Goal: Information Seeking & Learning: Learn about a topic

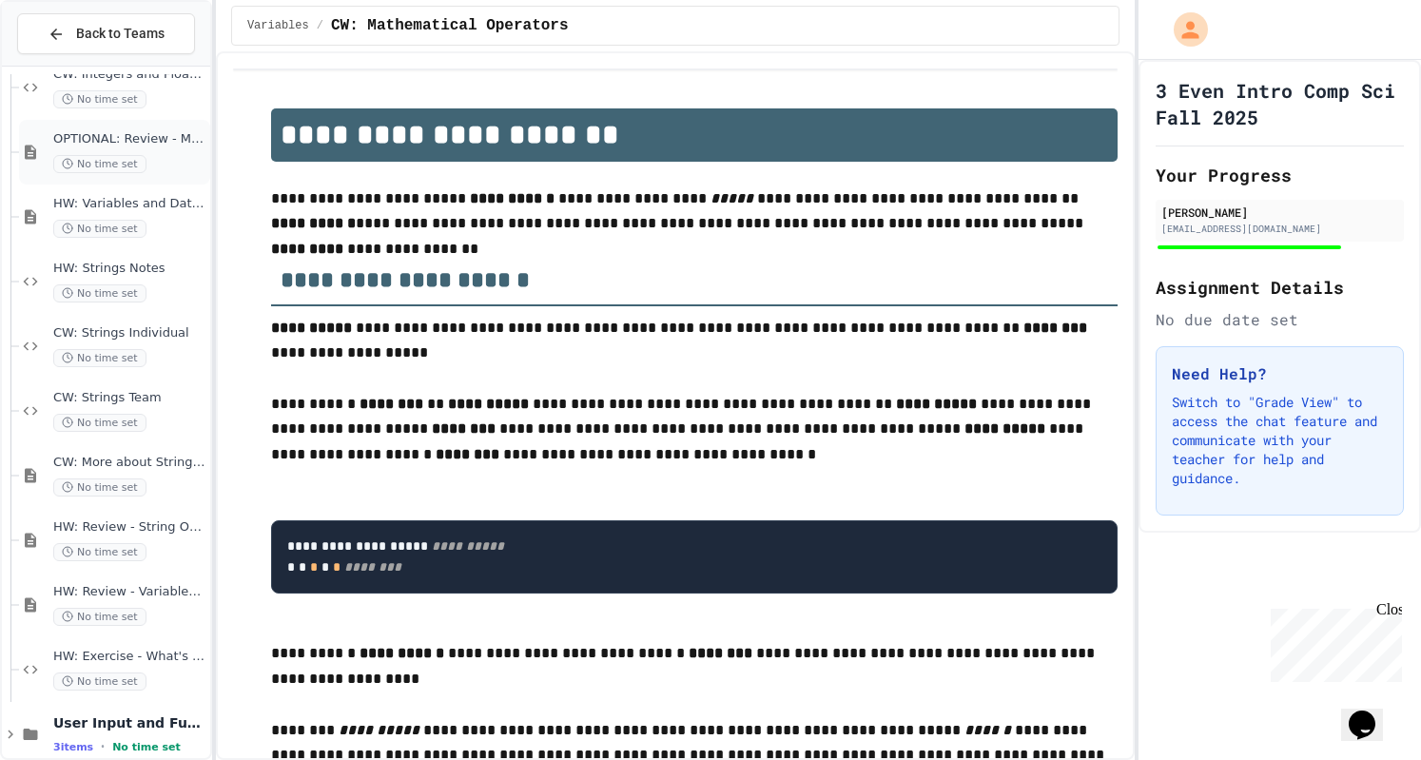
scroll to position [315, 0]
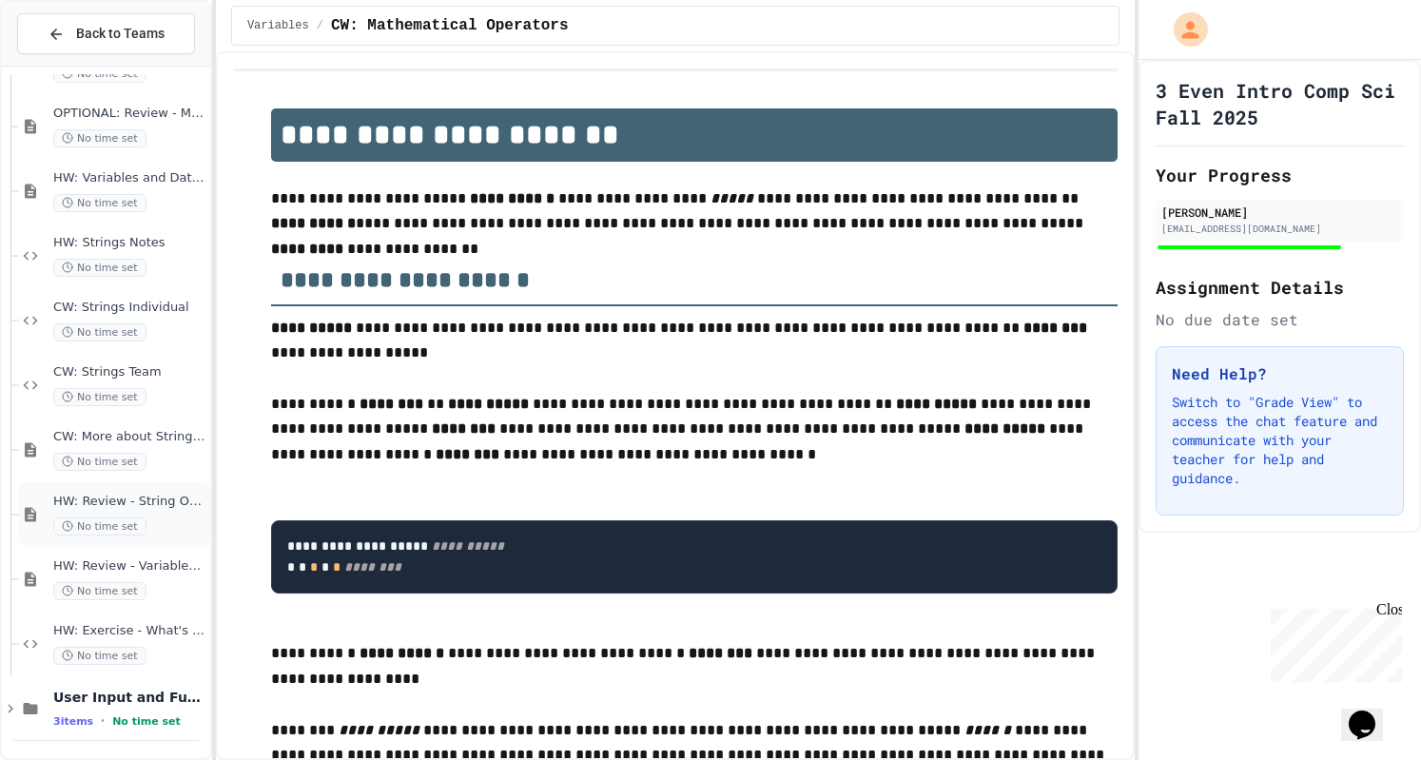
click at [144, 518] on div "No time set" at bounding box center [129, 527] width 153 height 18
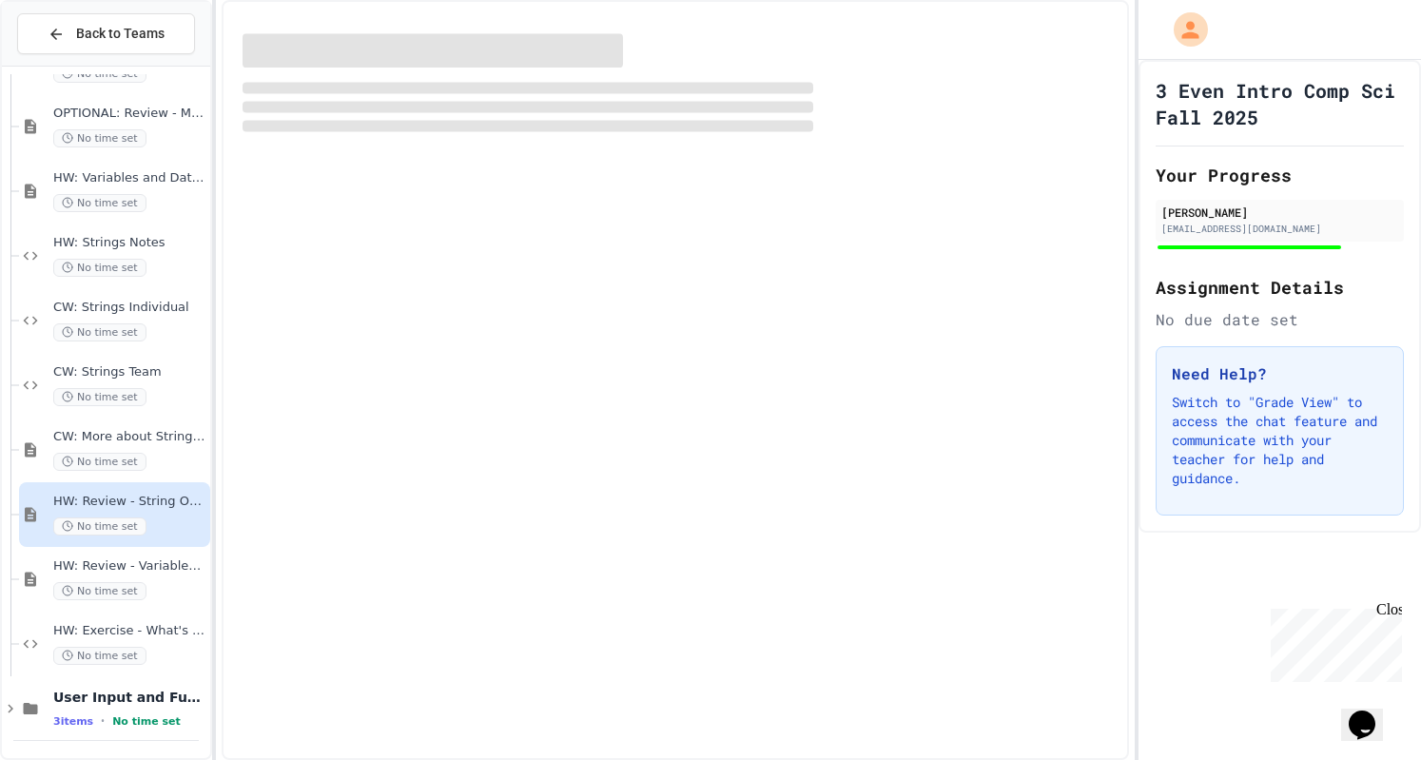
scroll to position [292, 0]
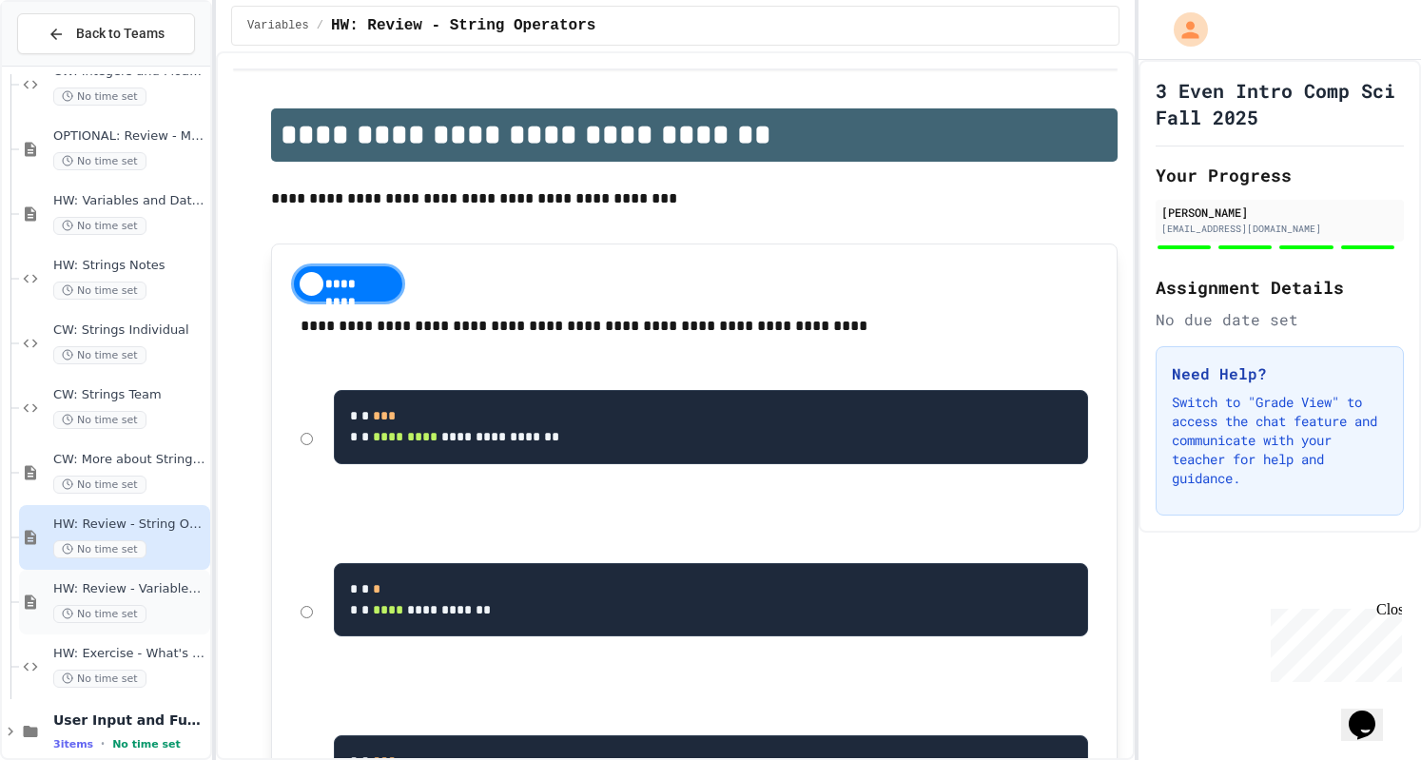
click at [152, 616] on div "No time set" at bounding box center [129, 614] width 153 height 18
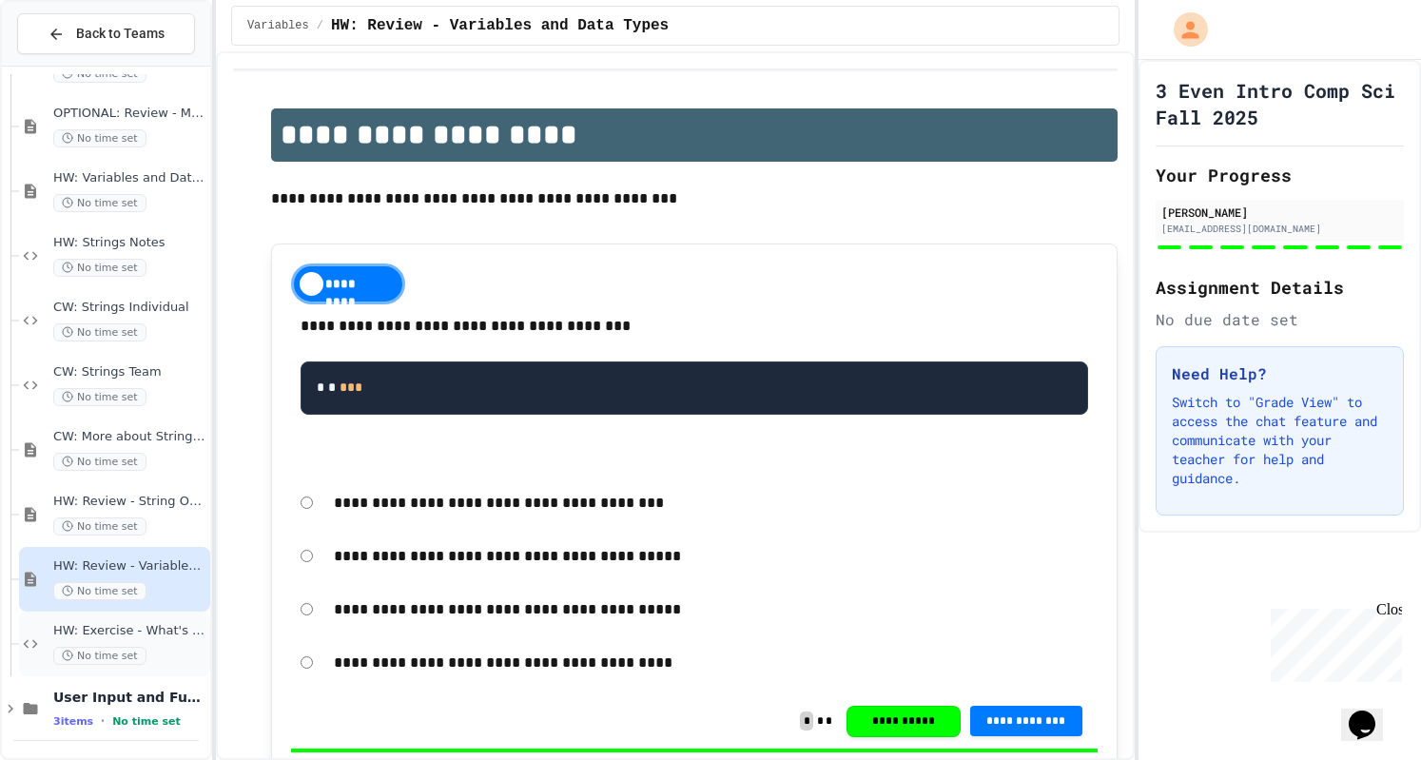
click at [166, 633] on span "HW: Exercise - What's the Type?" at bounding box center [129, 631] width 153 height 16
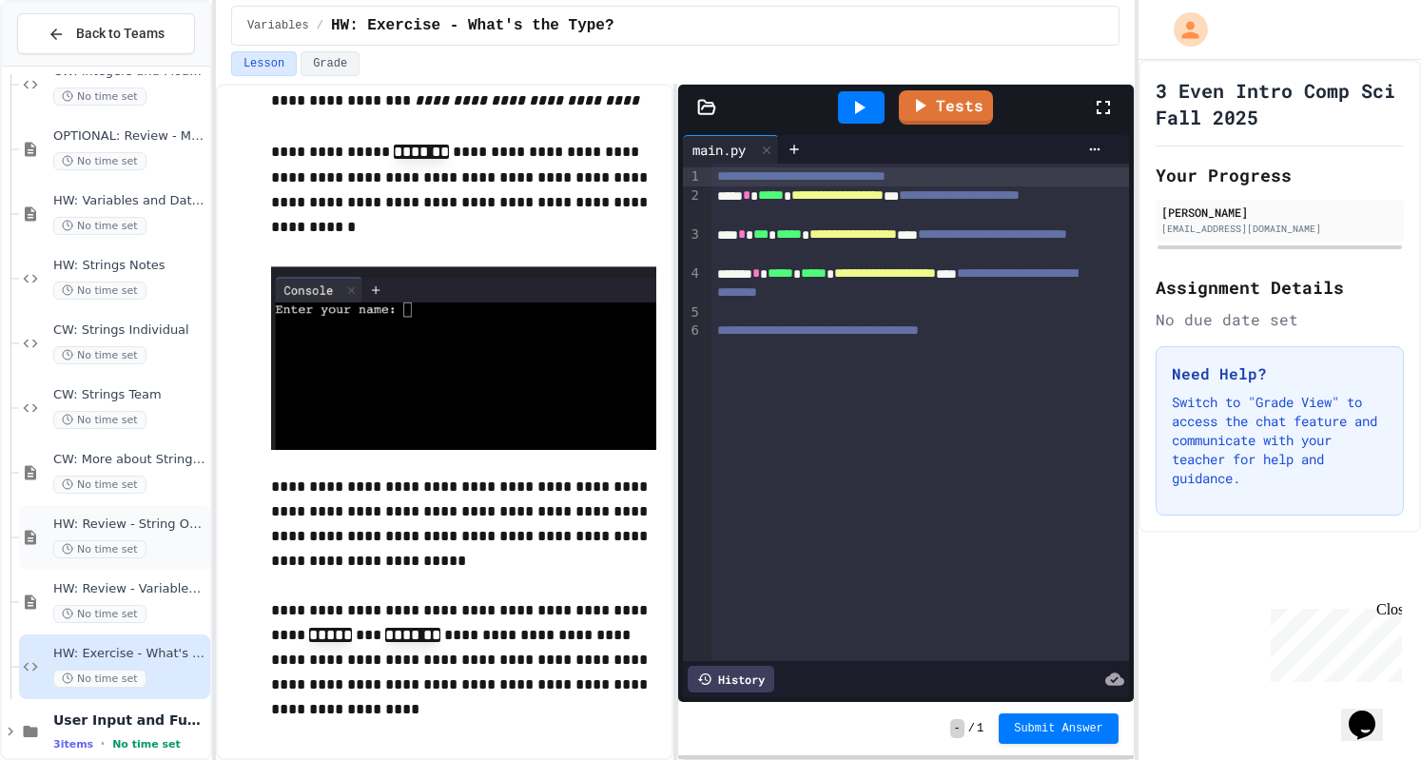
scroll to position [315, 0]
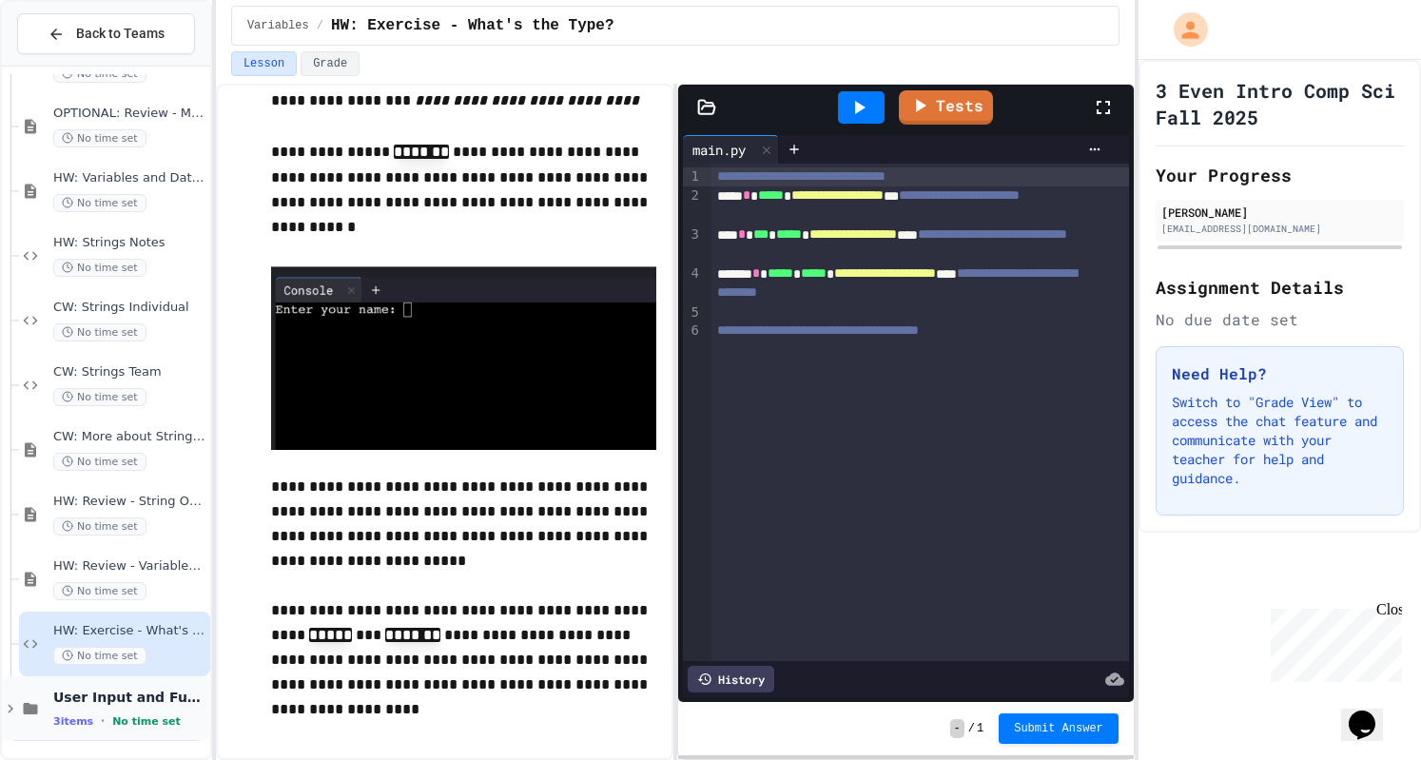
click at [116, 697] on span "User Input and Functions" at bounding box center [129, 697] width 153 height 17
click at [76, 706] on div "User Input and Functions 3 items • No time set" at bounding box center [129, 709] width 153 height 40
click at [7, 707] on icon at bounding box center [10, 708] width 17 height 17
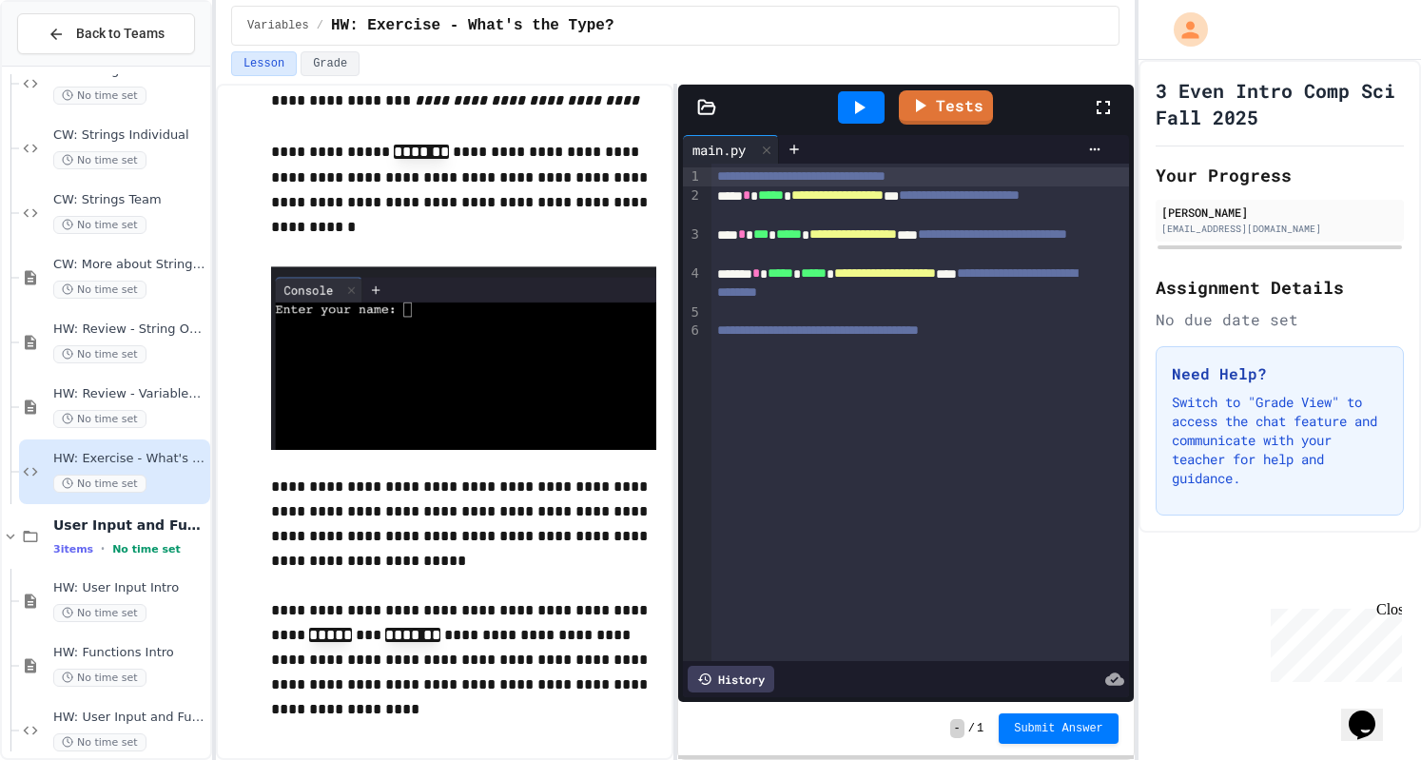
scroll to position [509, 0]
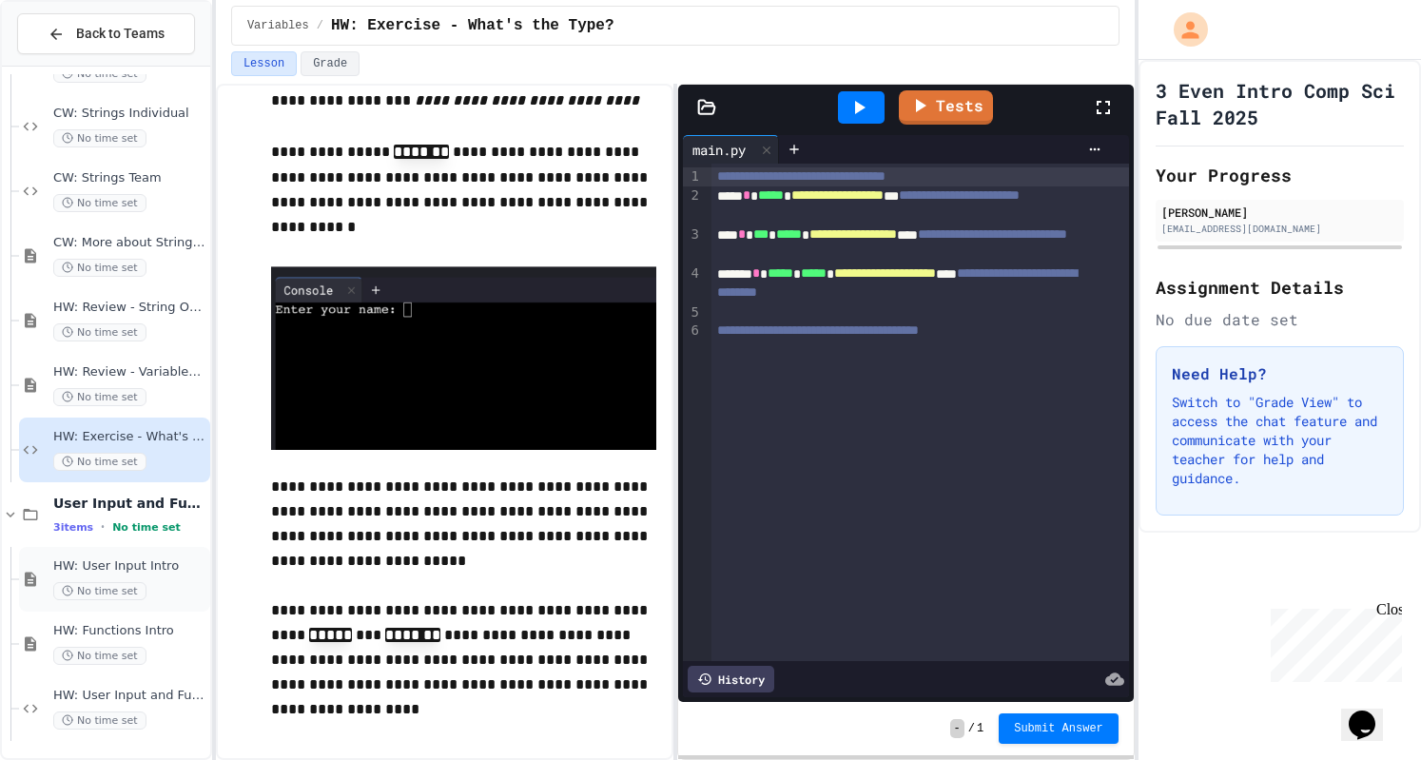
click at [164, 578] on div "HW: User Input Intro No time set" at bounding box center [129, 579] width 153 height 42
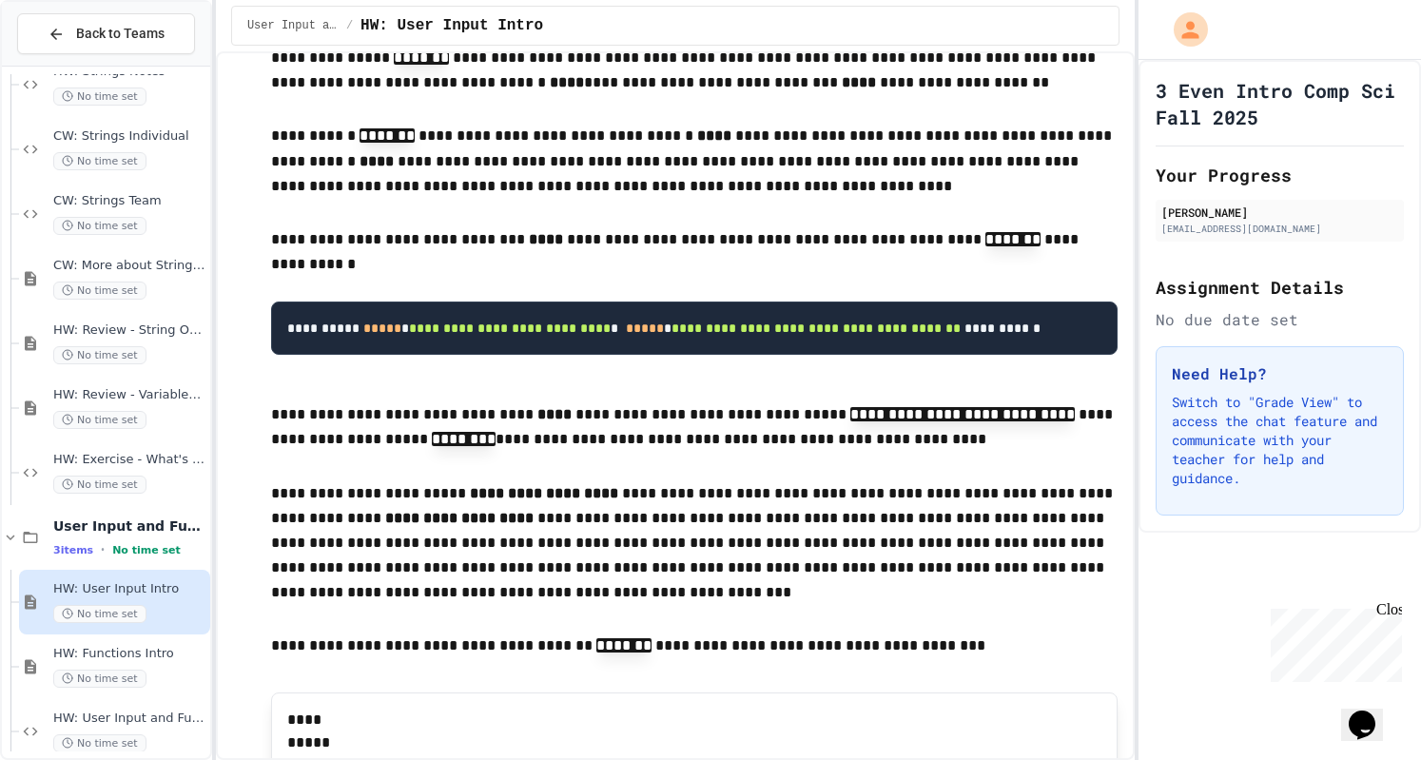
scroll to position [1707, 0]
click at [145, 388] on span "HW: Review - Variables and Data Types" at bounding box center [129, 395] width 153 height 16
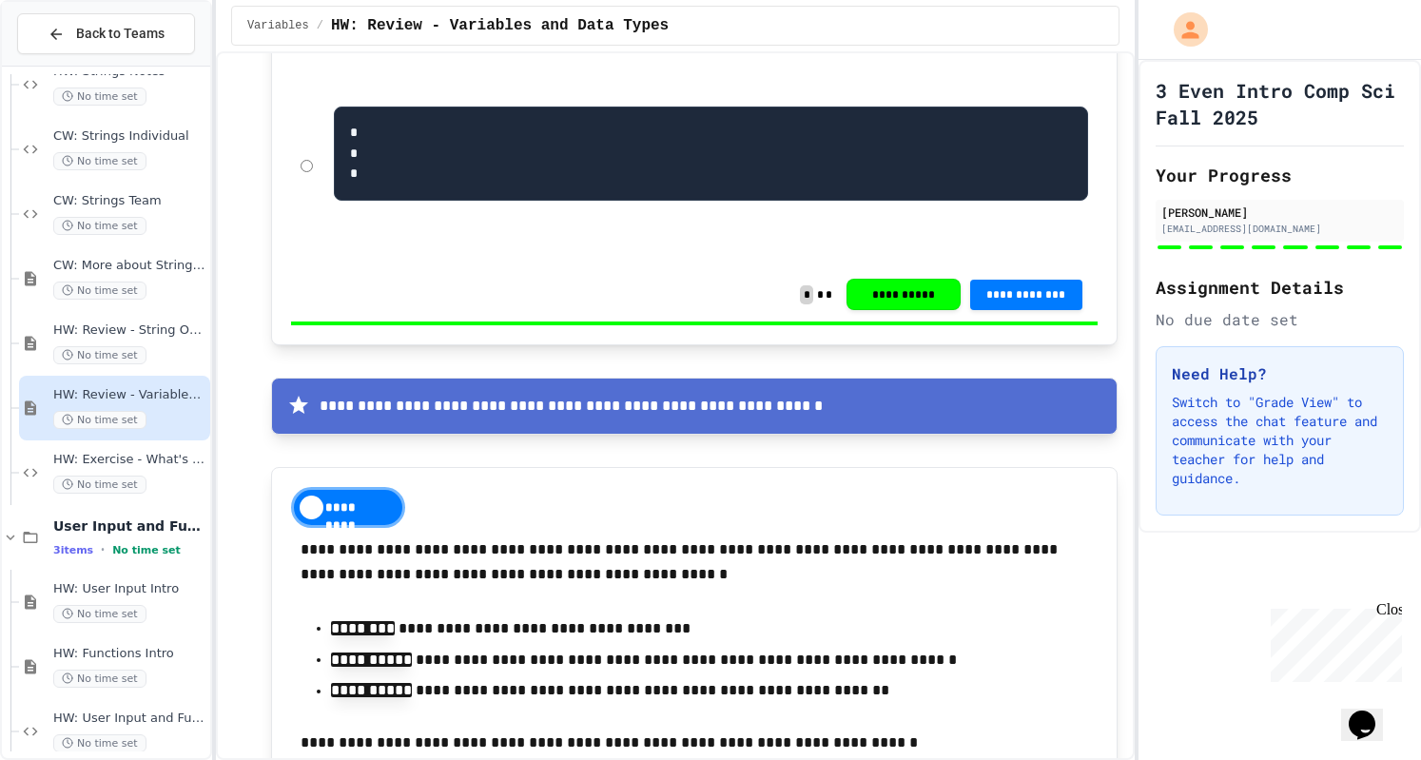
scroll to position [4549, 0]
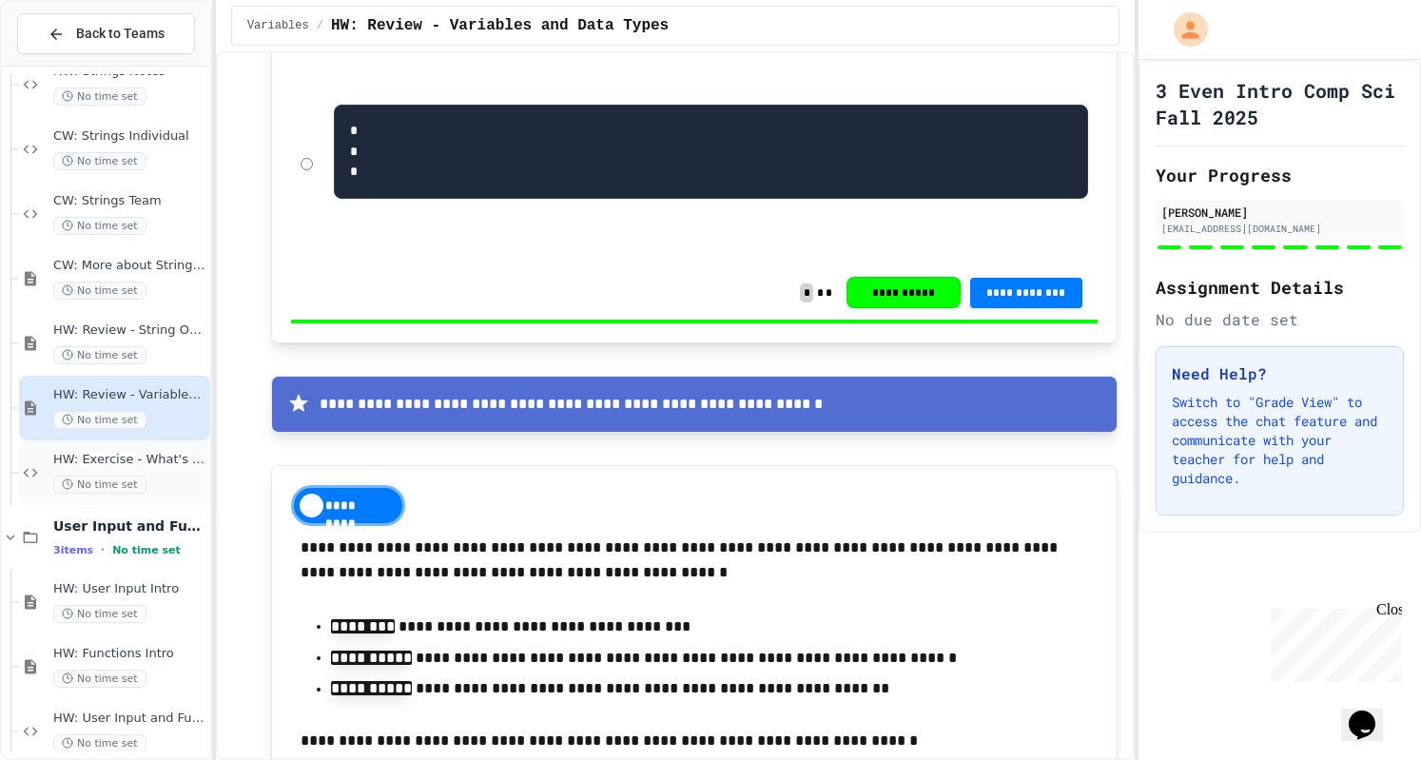
click at [163, 476] on div "No time set" at bounding box center [129, 485] width 153 height 18
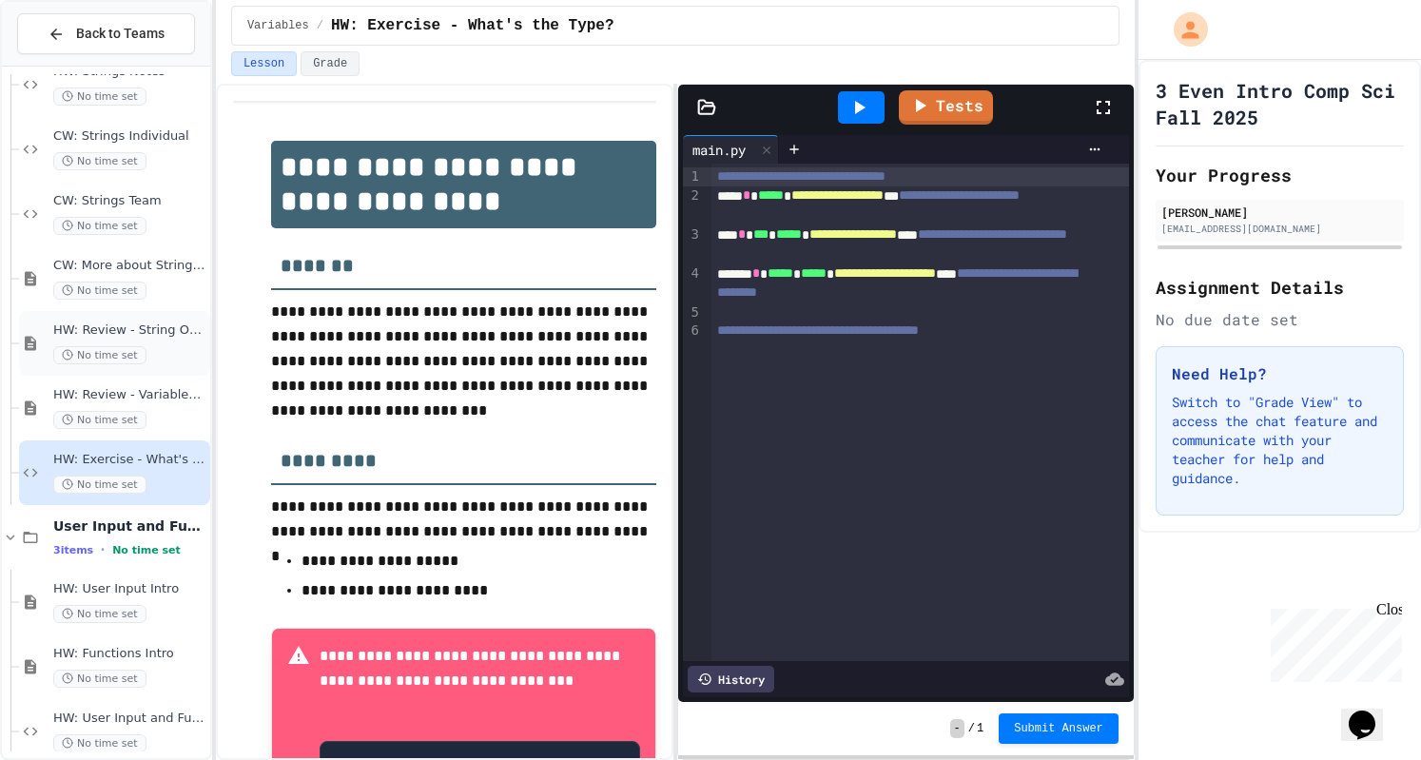
click at [157, 325] on span "HW: Review - String Operators" at bounding box center [129, 331] width 153 height 16
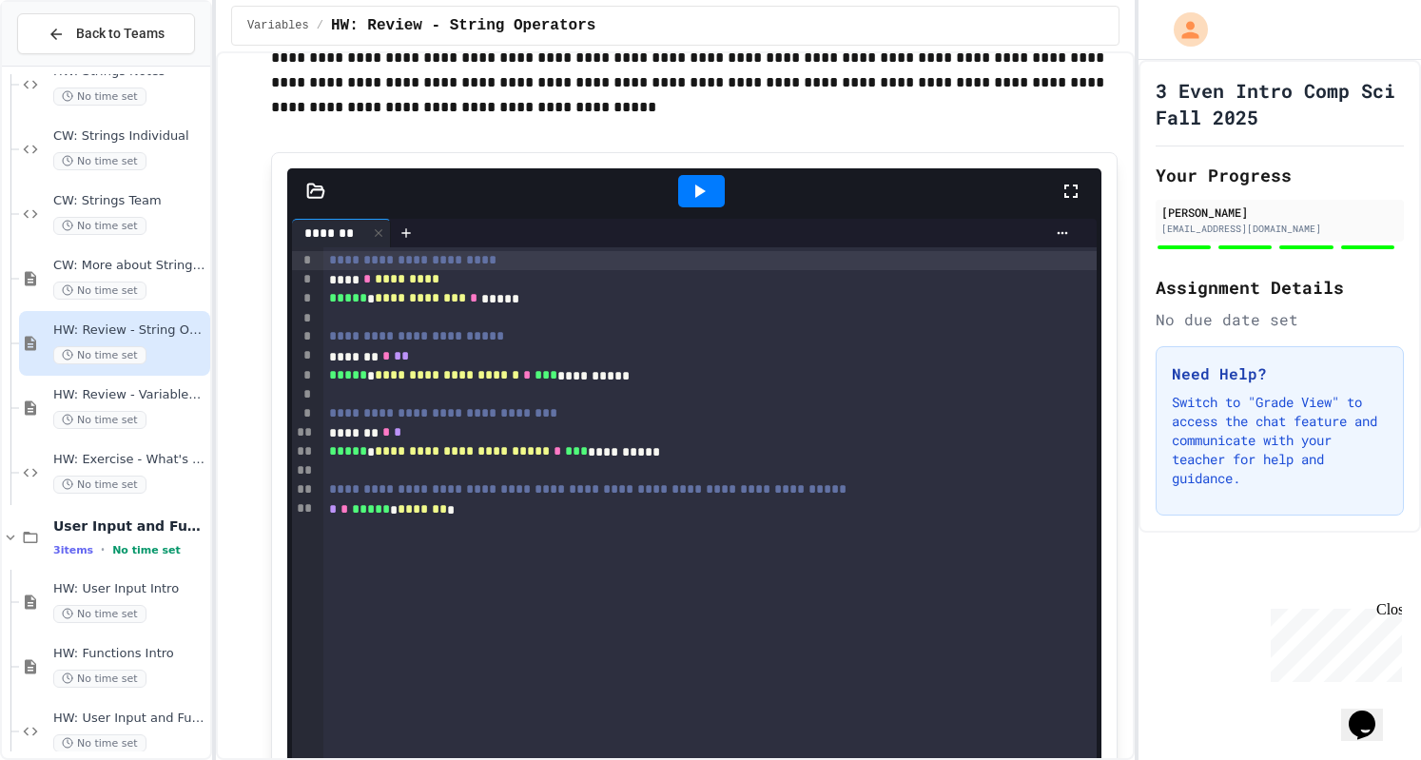
scroll to position [3883, 0]
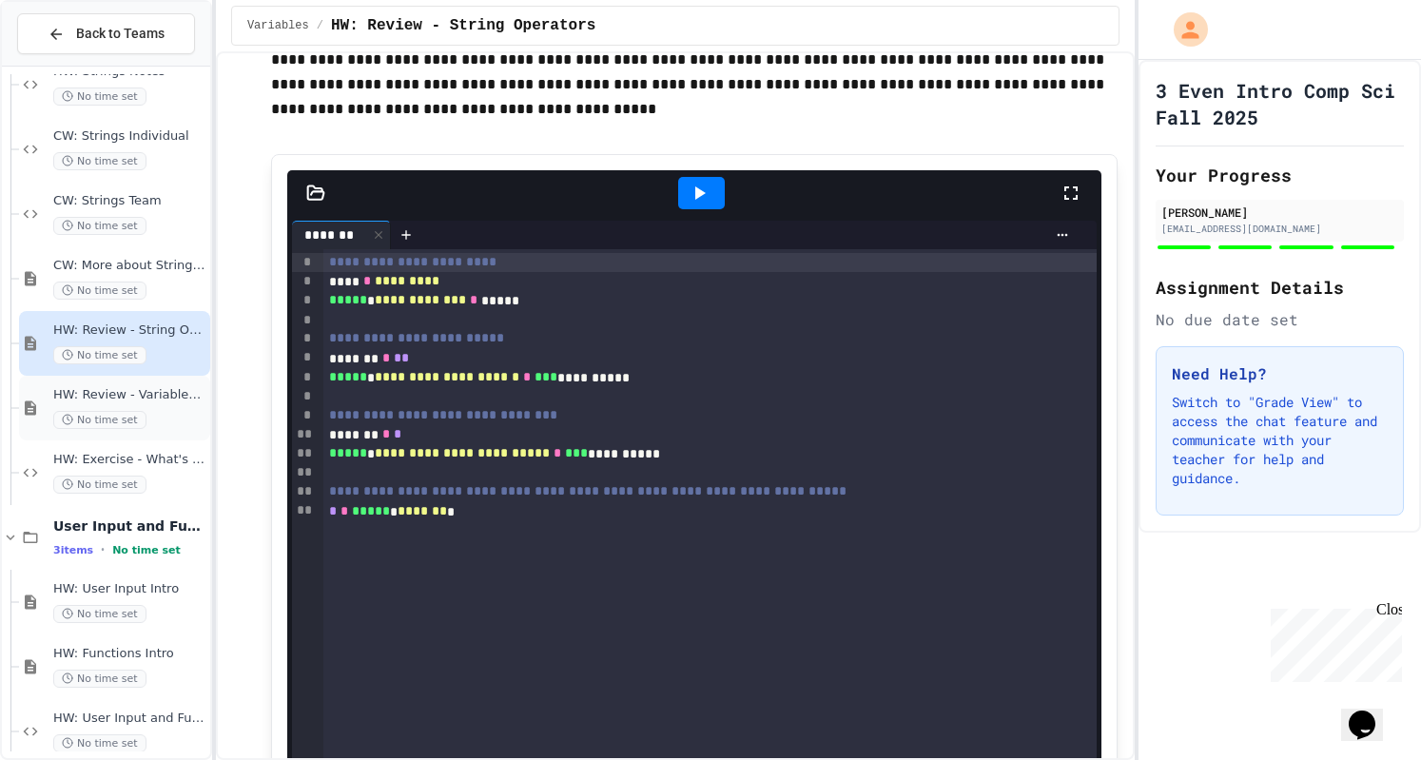
click at [150, 406] on div "HW: Review - Variables and Data Types No time set" at bounding box center [129, 408] width 153 height 42
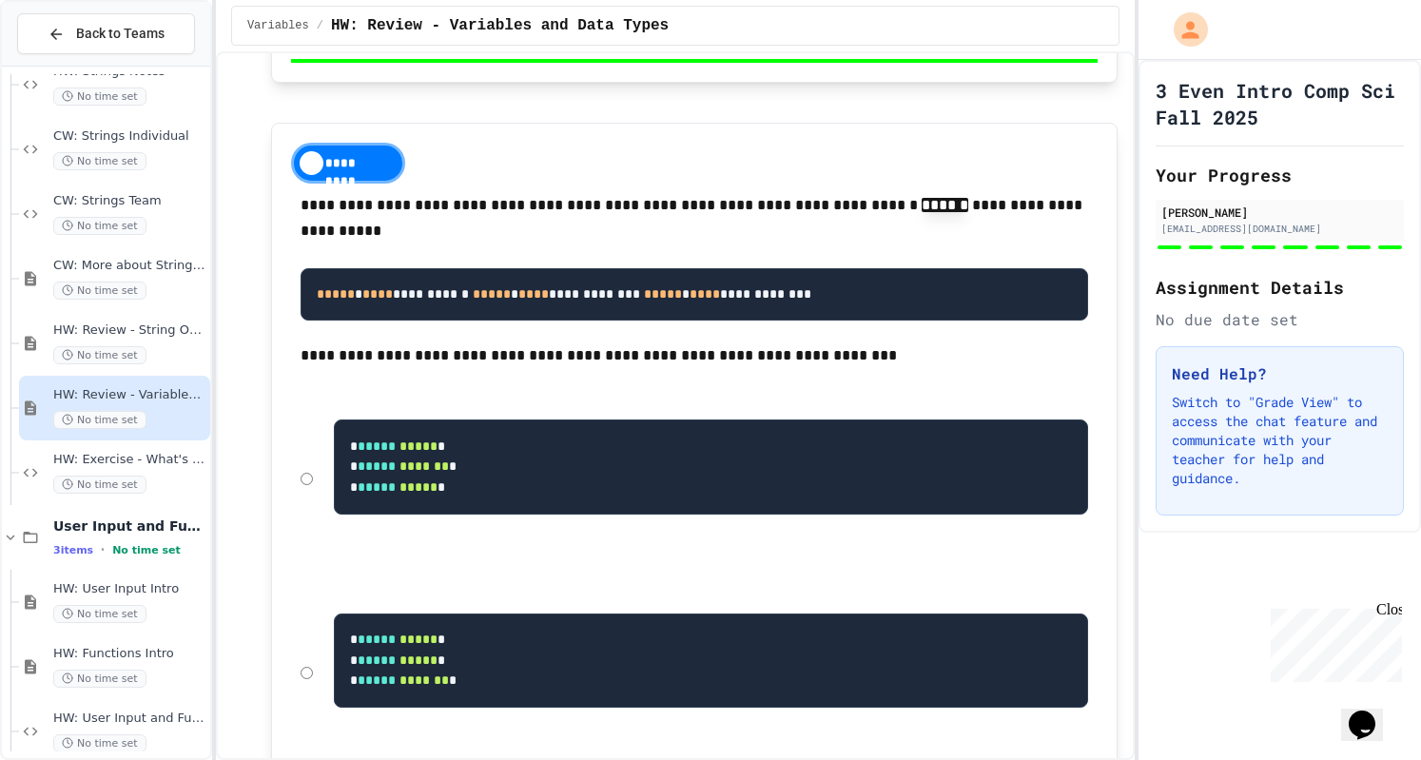
scroll to position [7574, 0]
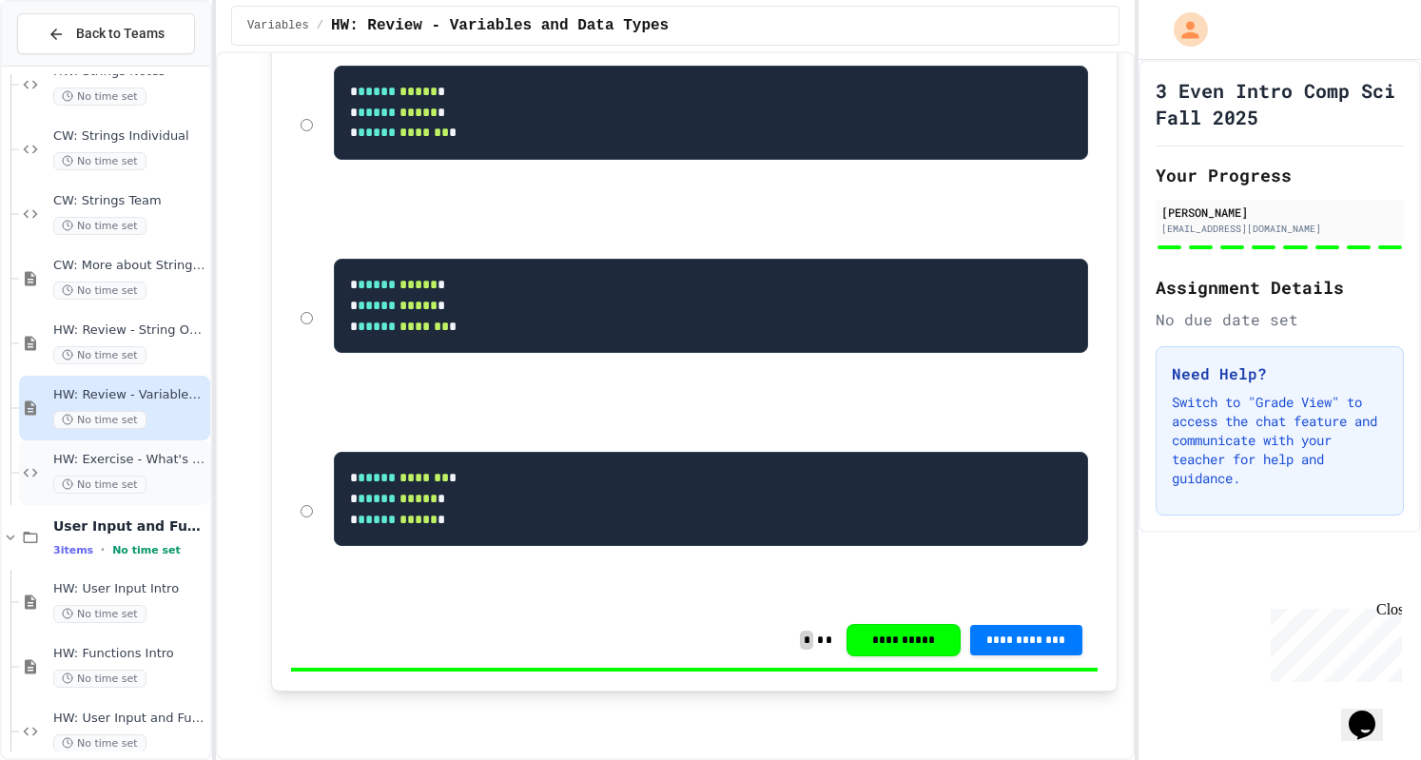
click at [160, 471] on div "HW: Exercise - What's the Type? No time set" at bounding box center [129, 473] width 153 height 42
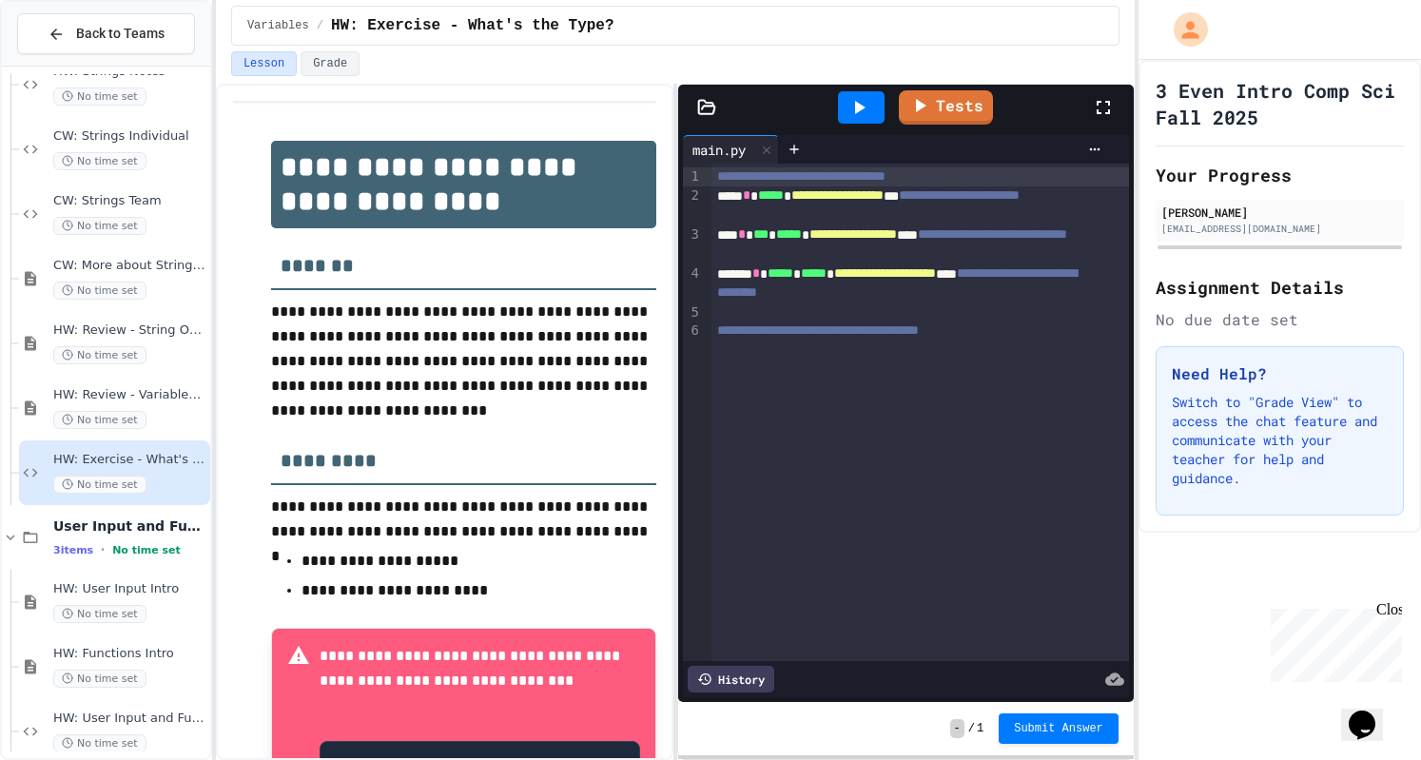
click at [863, 111] on icon at bounding box center [859, 107] width 23 height 23
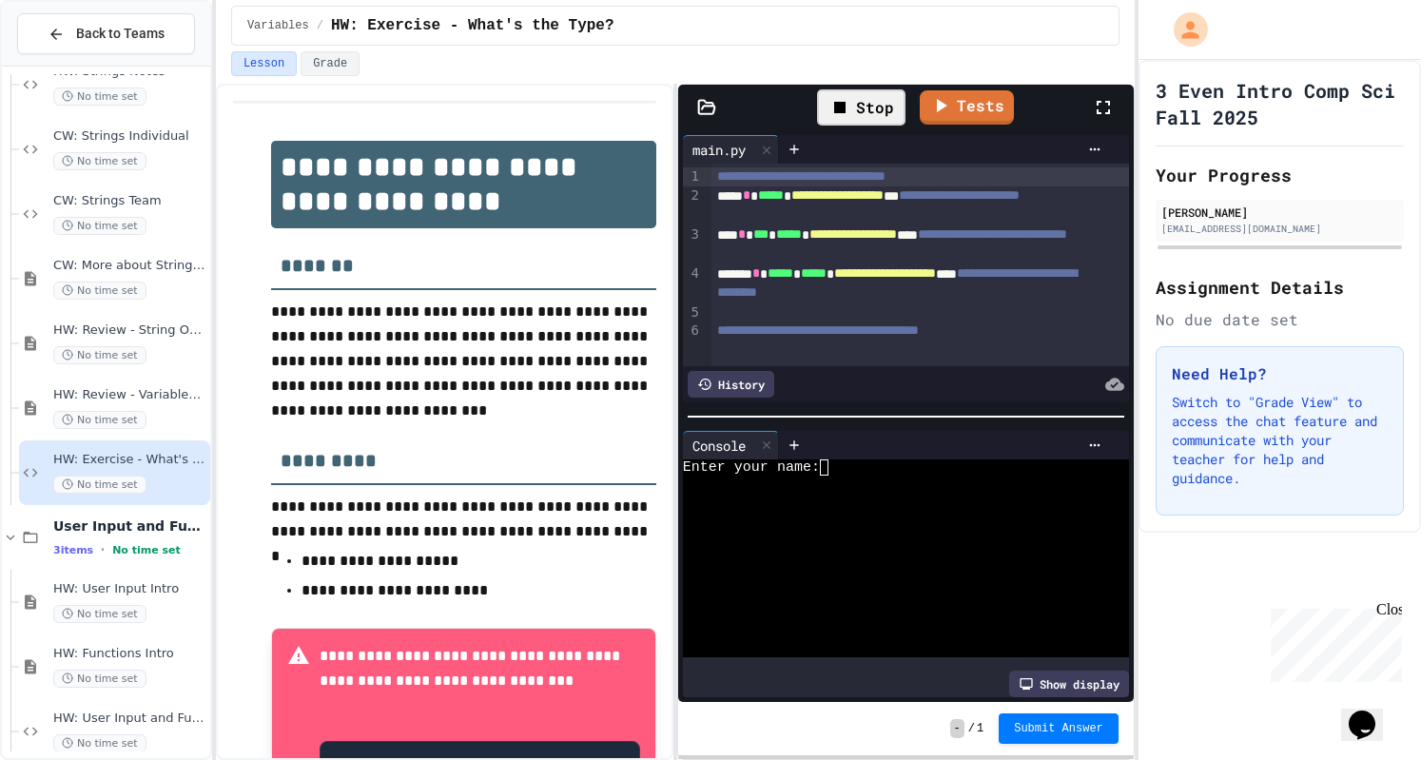
click at [832, 462] on textarea "Terminal input" at bounding box center [833, 468] width 9 height 16
type textarea "*"
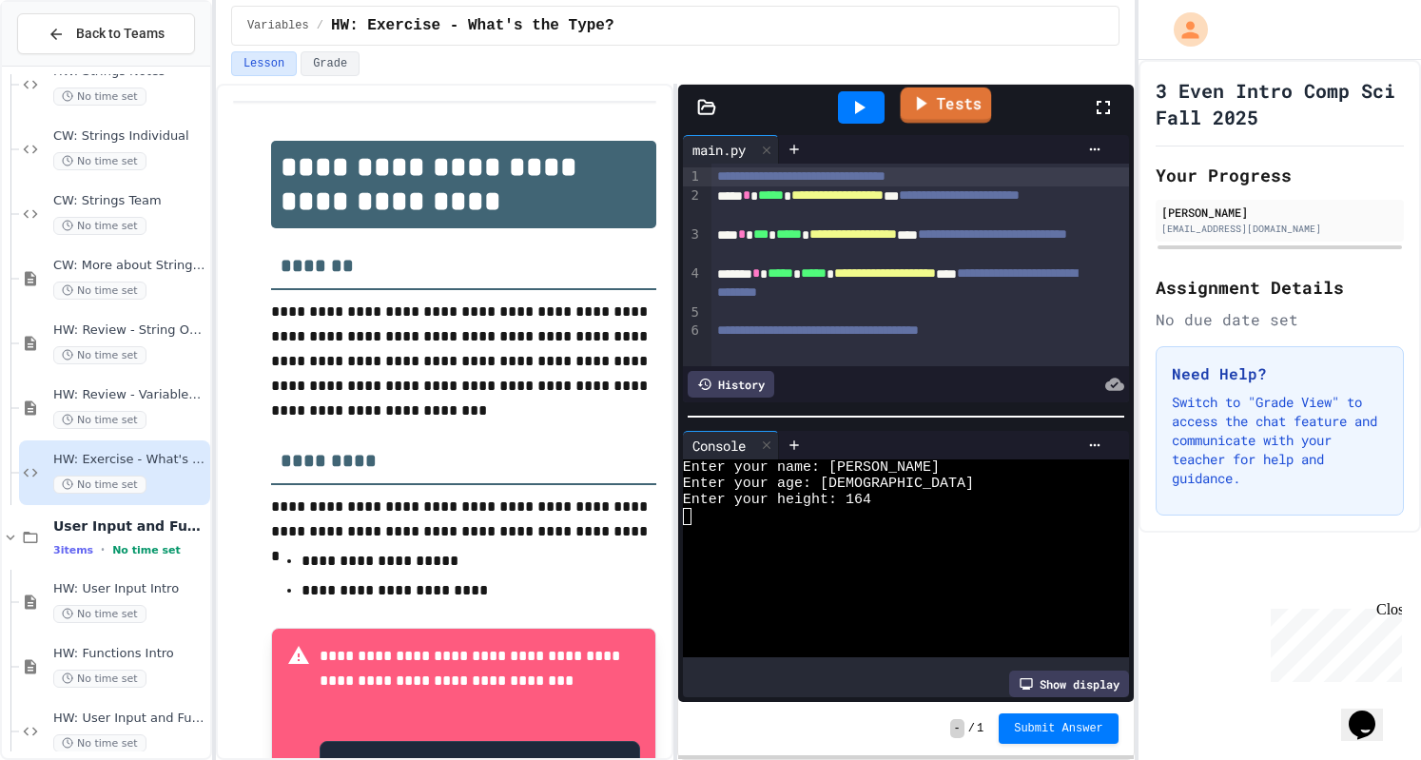
click at [958, 108] on link "Tests" at bounding box center [946, 106] width 91 height 36
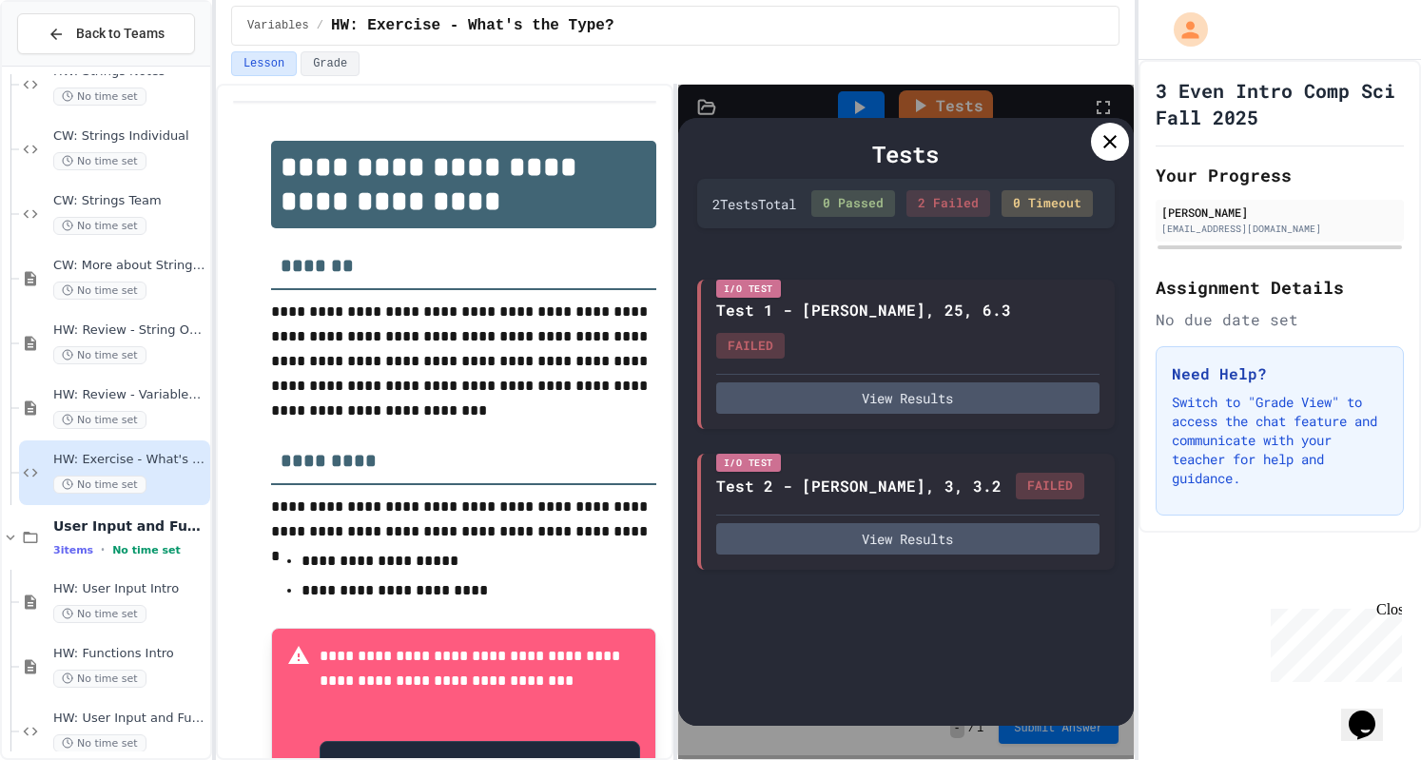
click at [1108, 135] on icon at bounding box center [1110, 141] width 23 height 23
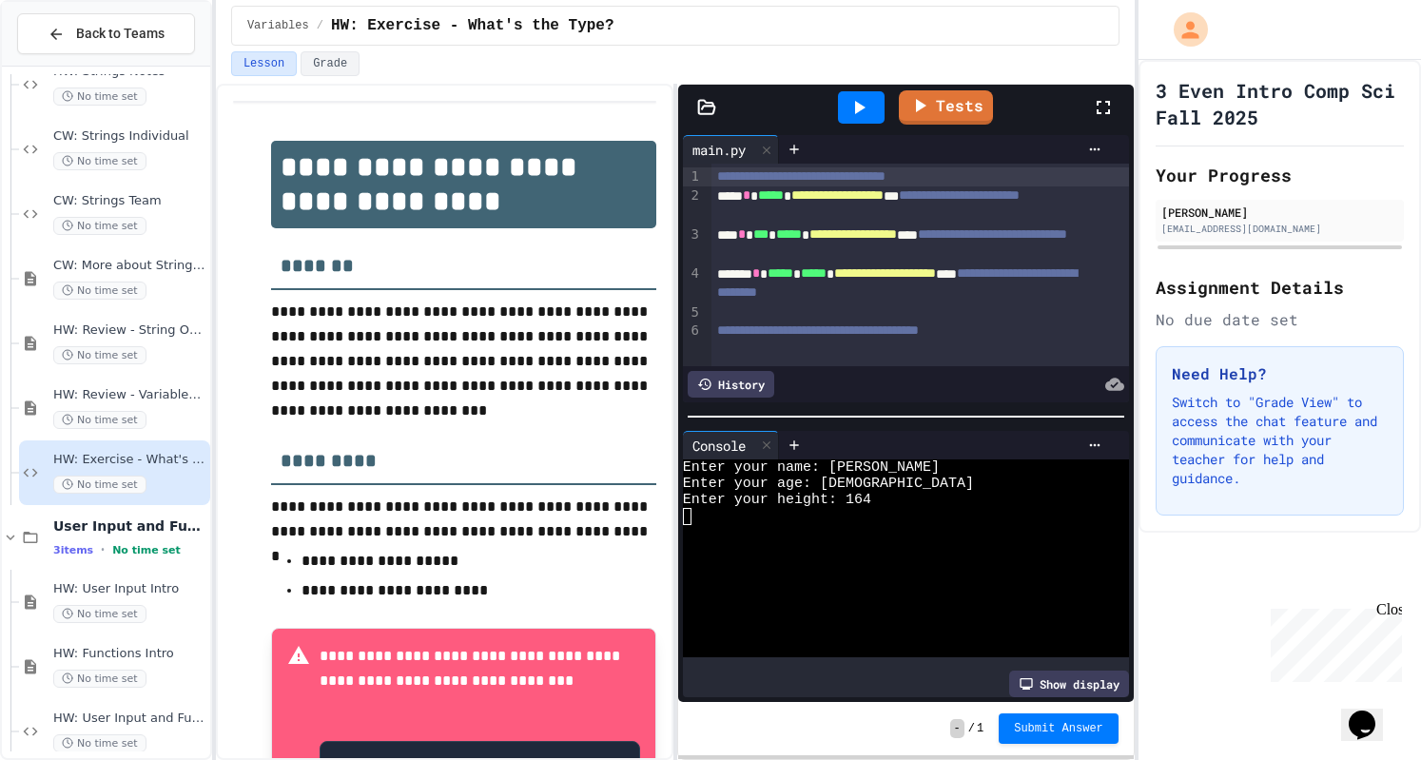
click at [856, 104] on icon at bounding box center [860, 107] width 10 height 13
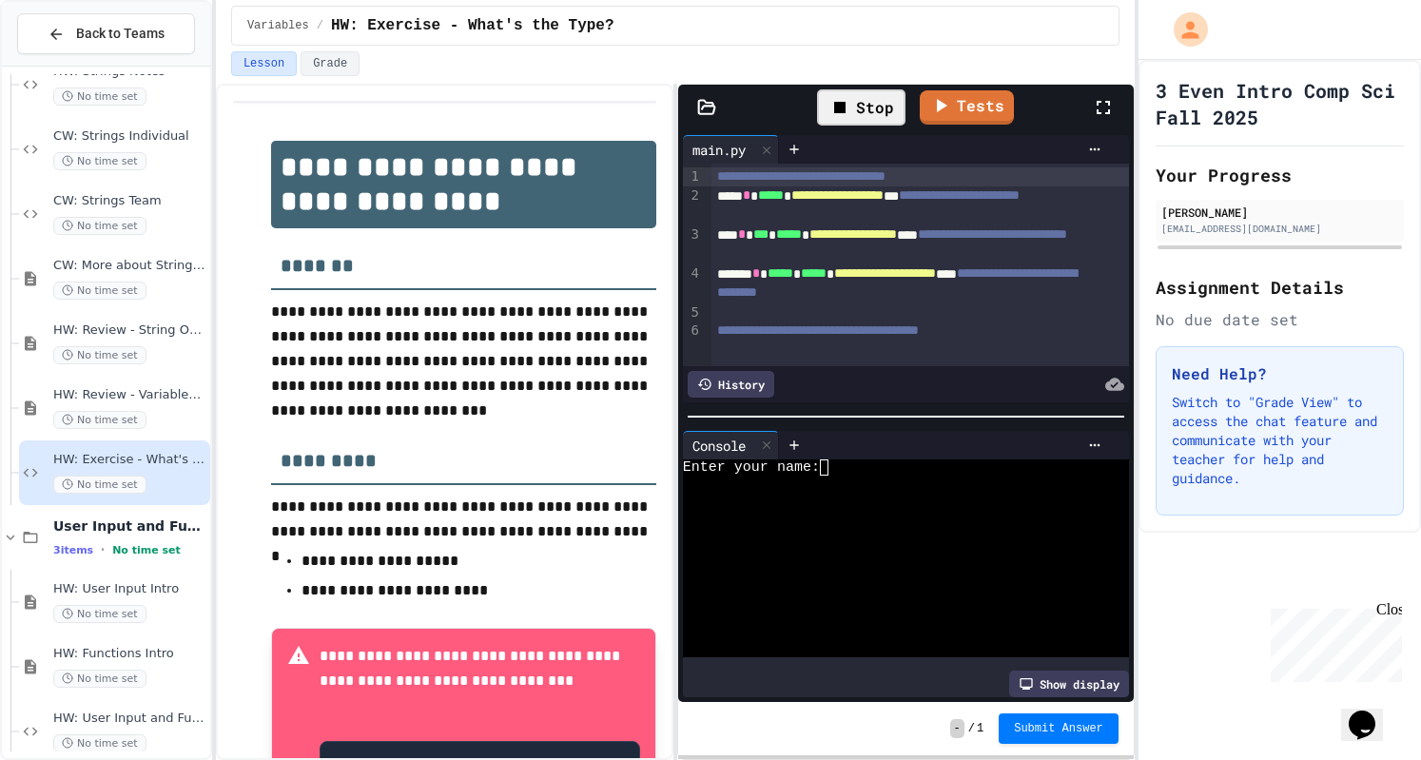
click at [832, 461] on textarea "Terminal input" at bounding box center [833, 468] width 9 height 16
type textarea "*"
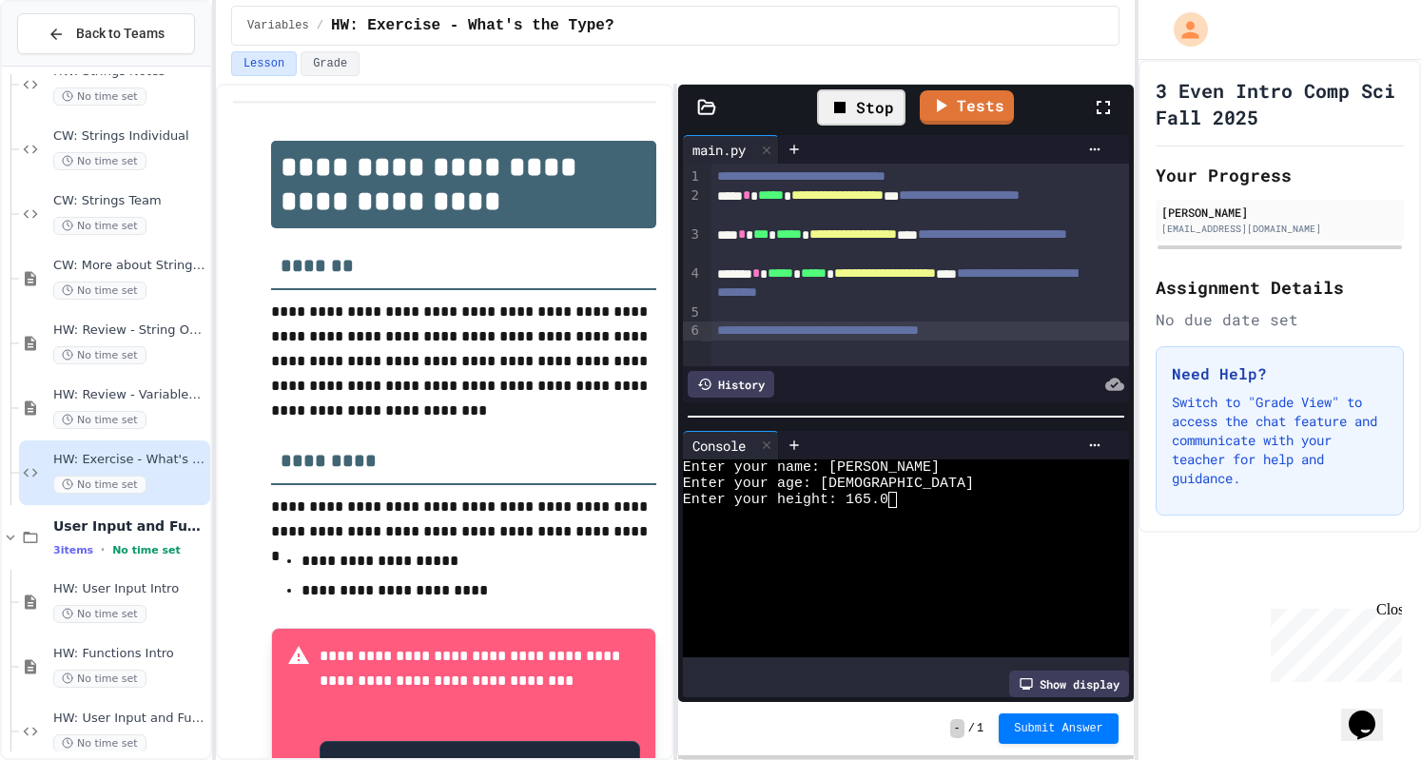
click at [1052, 330] on div "**********" at bounding box center [921, 331] width 418 height 19
click at [854, 102] on div "Stop" at bounding box center [861, 107] width 88 height 36
click at [765, 439] on icon at bounding box center [766, 445] width 13 height 13
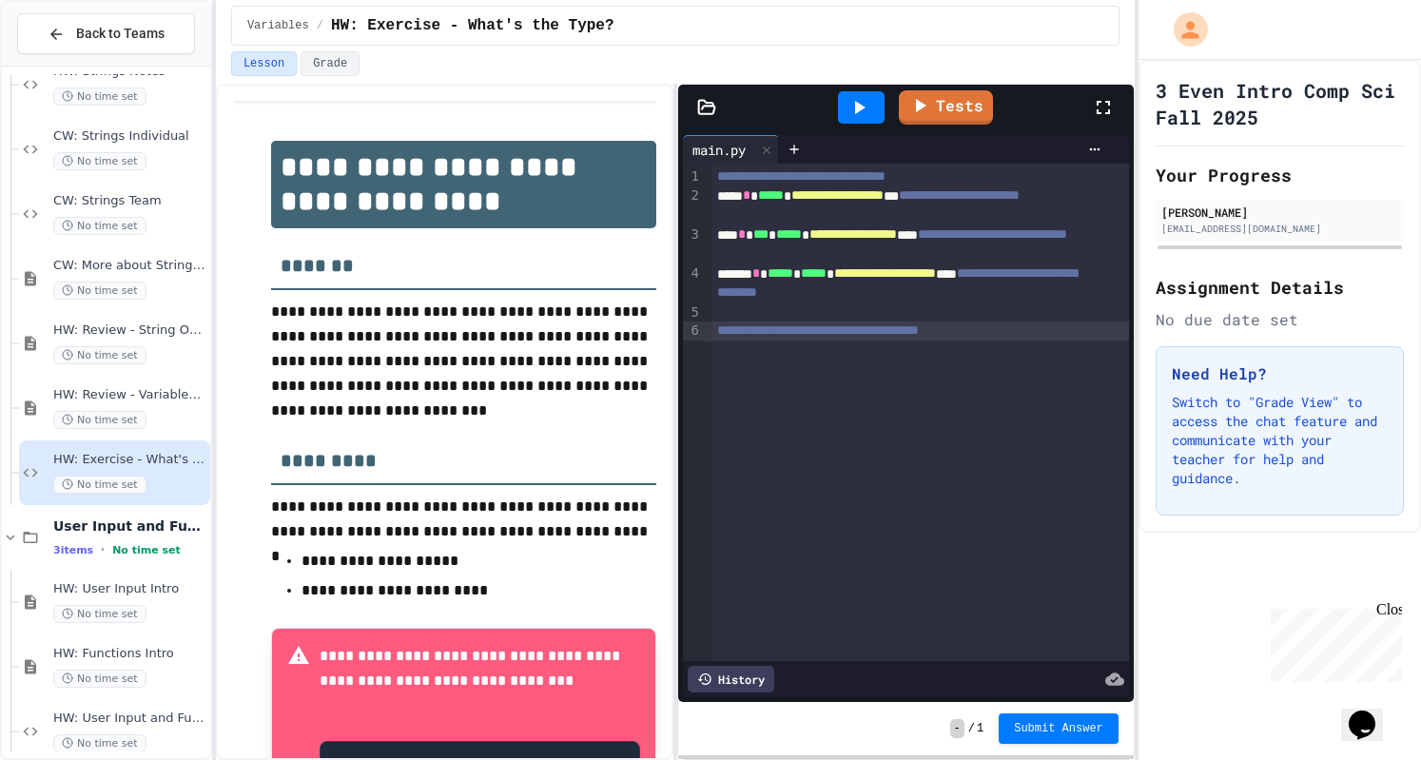
click at [868, 101] on icon at bounding box center [859, 107] width 23 height 23
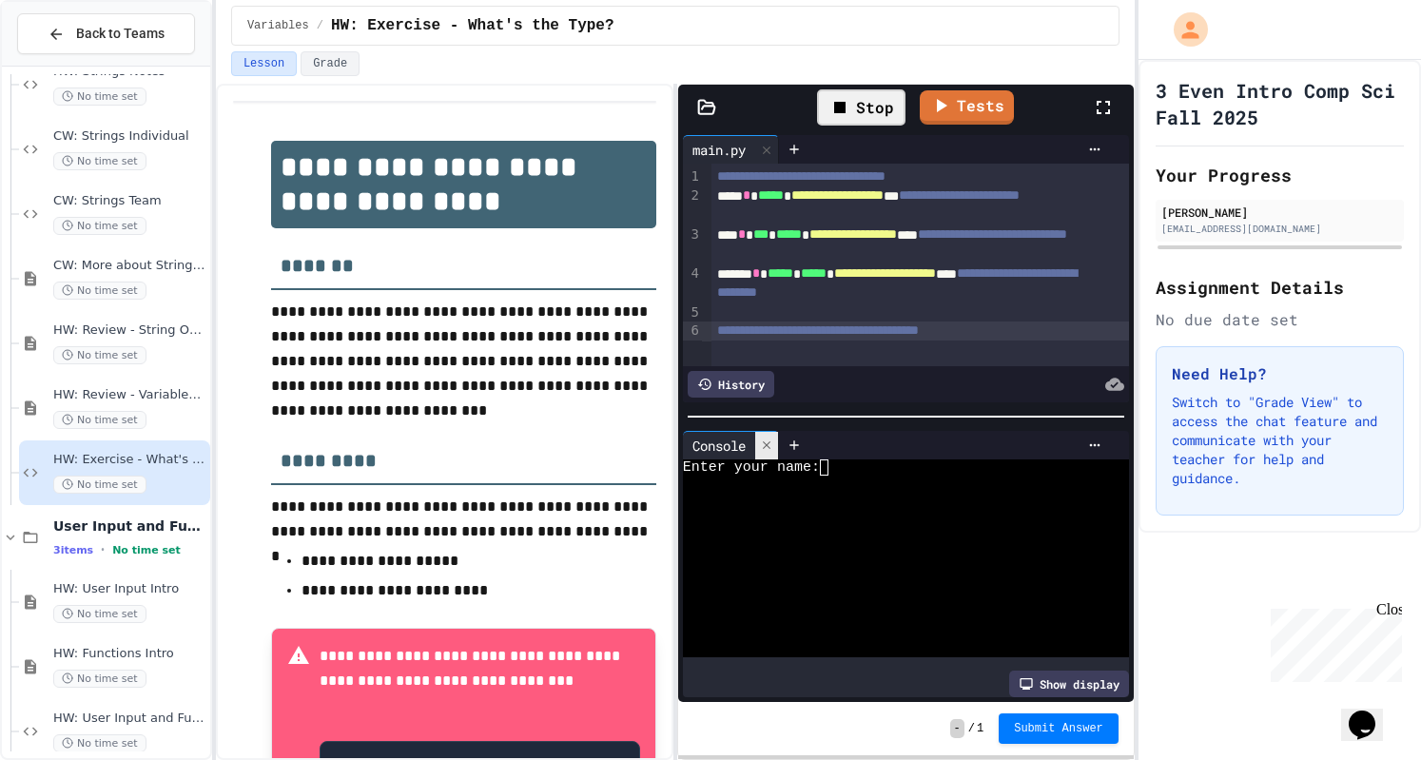
click at [772, 442] on icon at bounding box center [766, 445] width 13 height 13
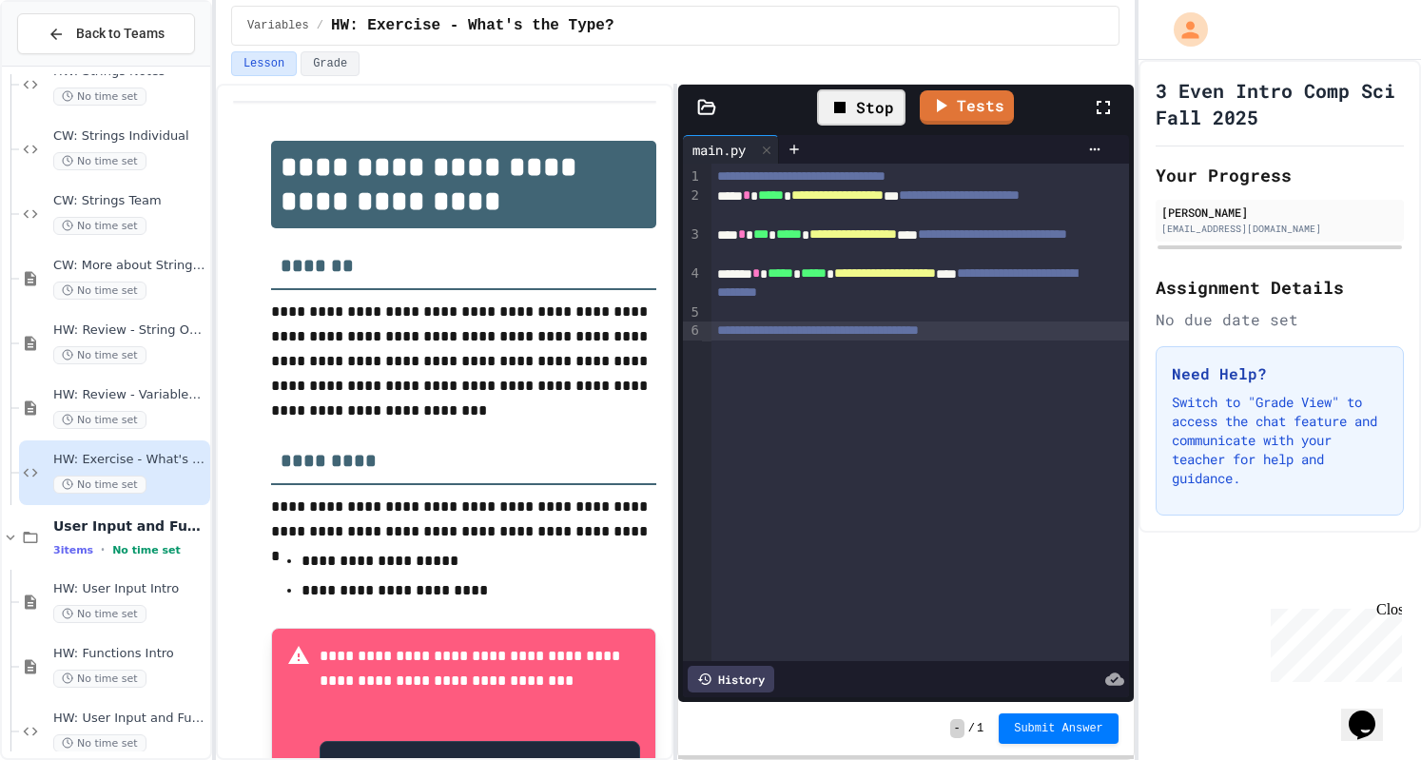
click at [1045, 336] on div "**********" at bounding box center [921, 331] width 418 height 19
click at [872, 108] on div "Stop" at bounding box center [861, 107] width 88 height 36
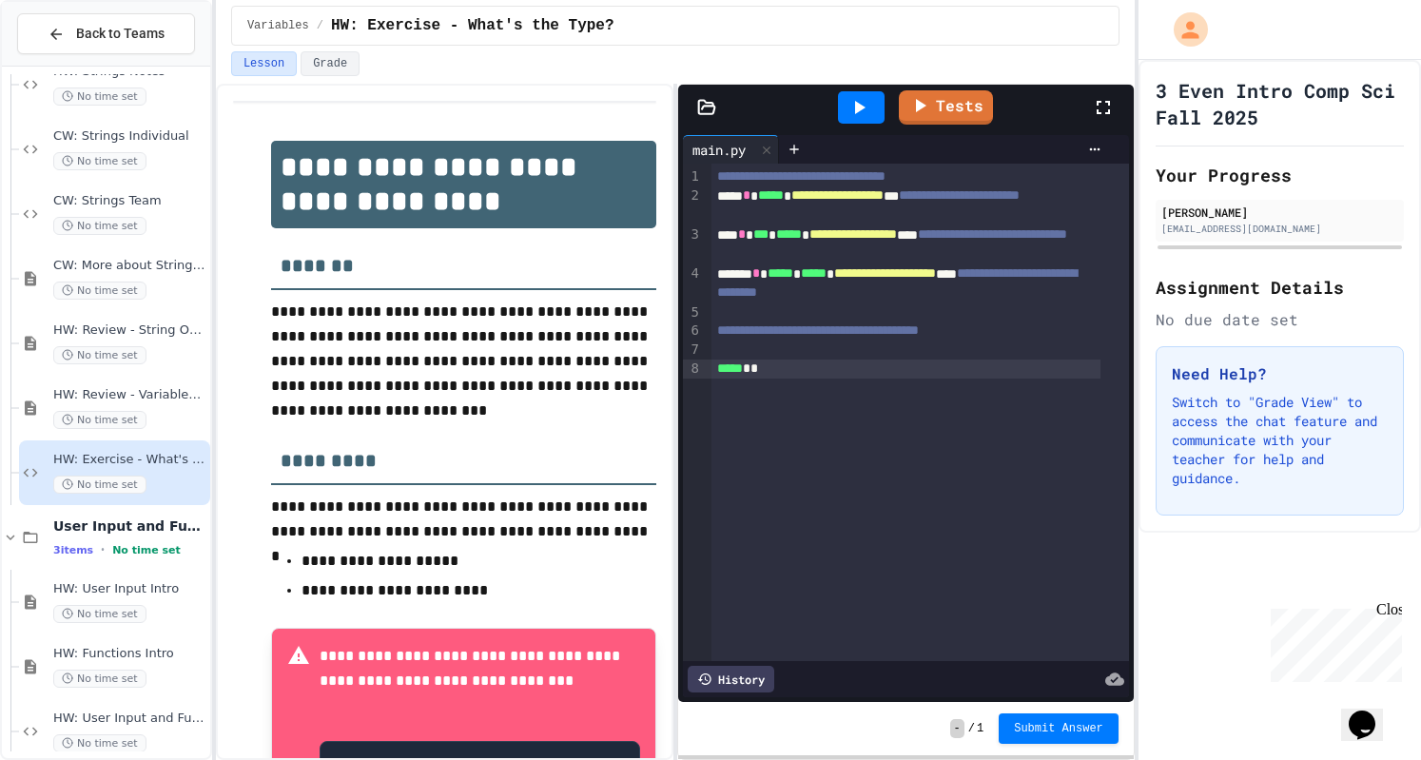
click at [872, 108] on div at bounding box center [861, 107] width 47 height 32
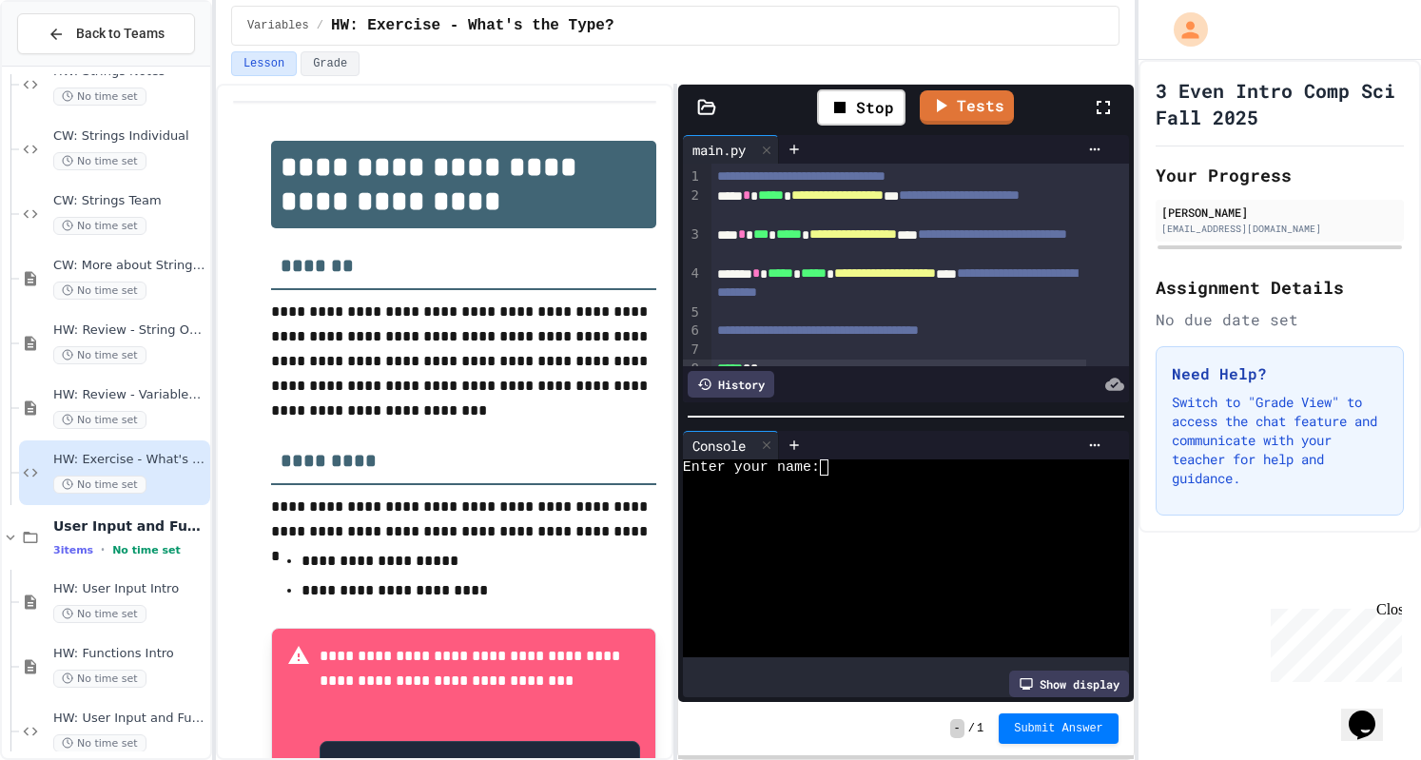
click at [832, 462] on textarea "Terminal input" at bounding box center [833, 468] width 9 height 16
type textarea "*"
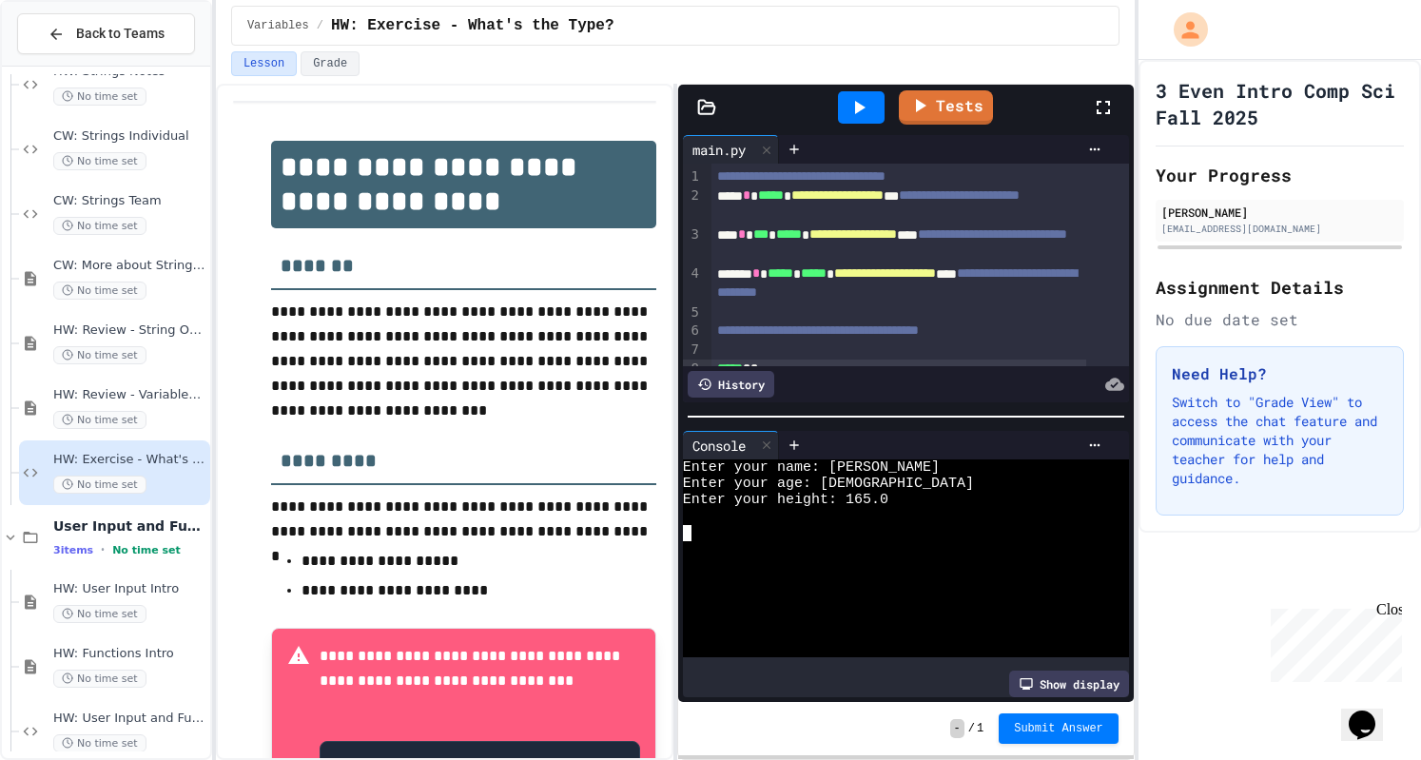
click at [873, 113] on div at bounding box center [861, 107] width 47 height 32
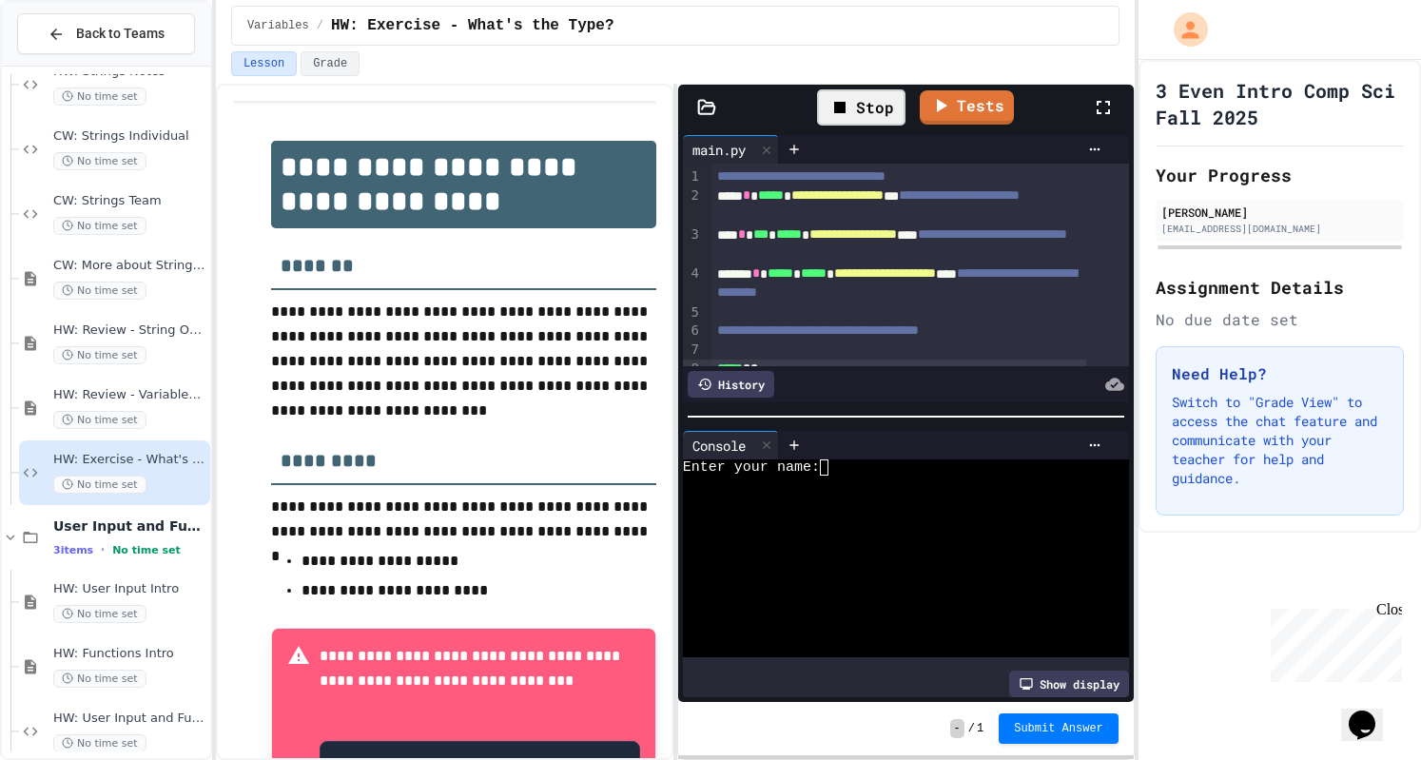
click at [855, 107] on div "Stop" at bounding box center [861, 107] width 88 height 36
click at [829, 461] on textarea "Terminal input" at bounding box center [833, 468] width 9 height 16
type textarea "*"
click at [858, 122] on div at bounding box center [862, 107] width 66 height 51
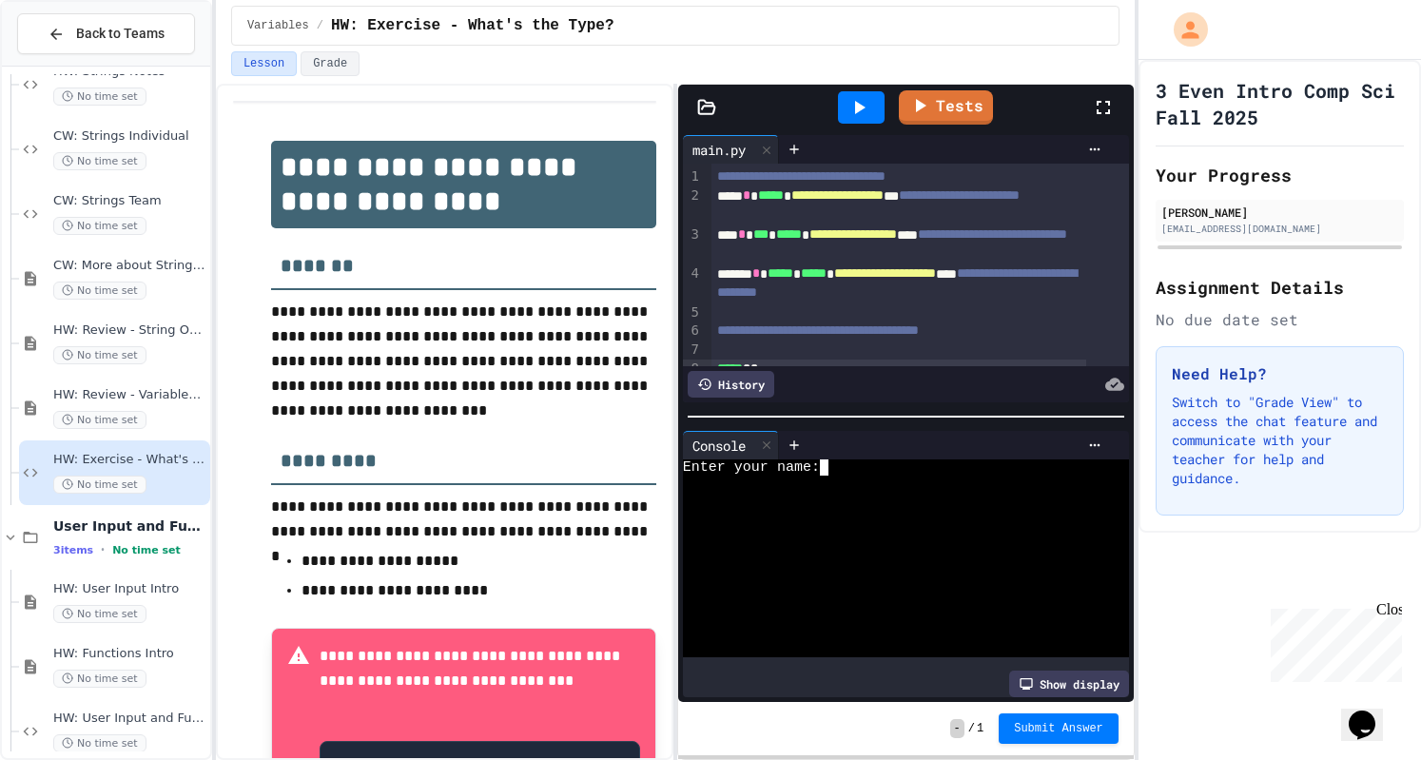
scroll to position [0, 0]
click at [877, 104] on div at bounding box center [861, 107] width 47 height 32
click at [830, 476] on div at bounding box center [888, 484] width 411 height 16
type textarea "*"
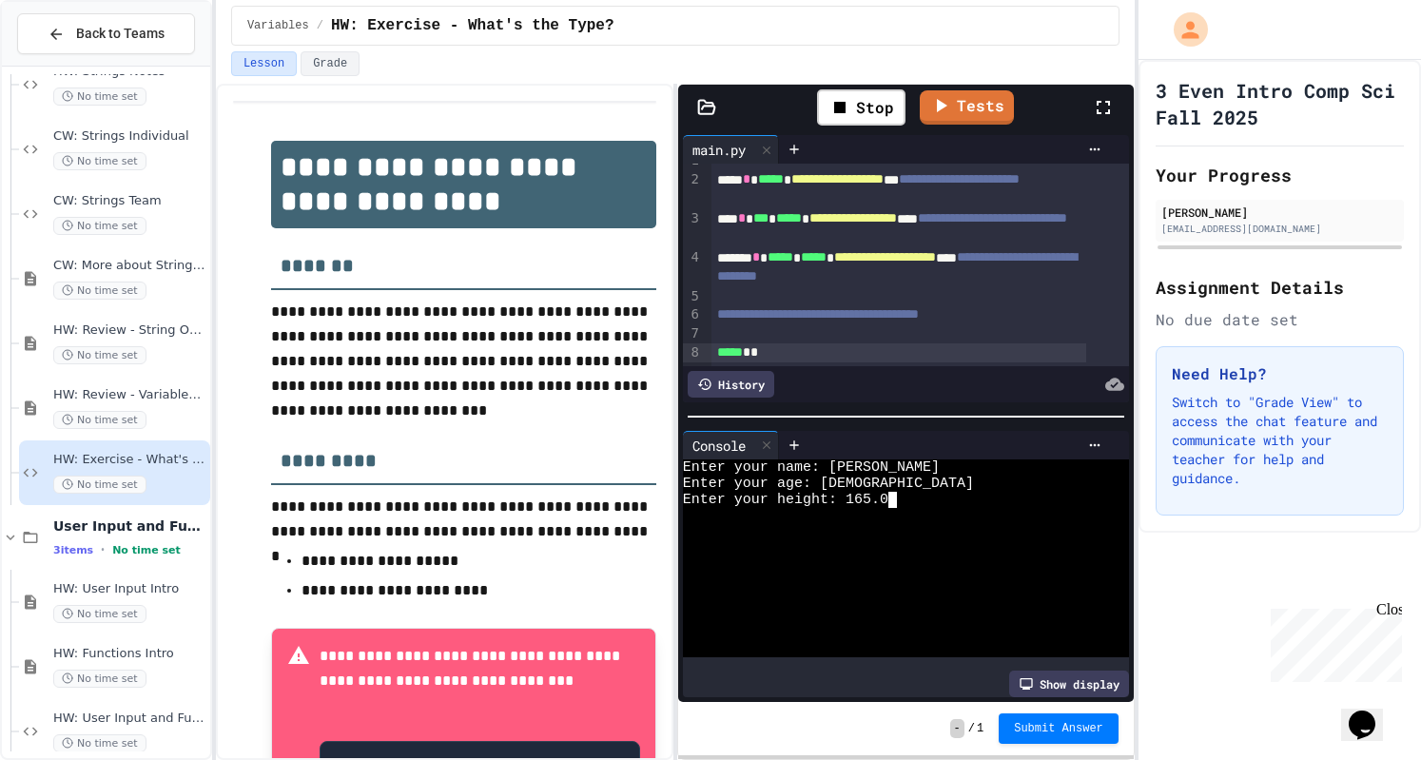
scroll to position [37, 0]
click at [788, 343] on div "***** * *" at bounding box center [899, 352] width 375 height 19
click at [970, 517] on div at bounding box center [888, 516] width 411 height 16
click at [860, 105] on icon at bounding box center [860, 107] width 10 height 13
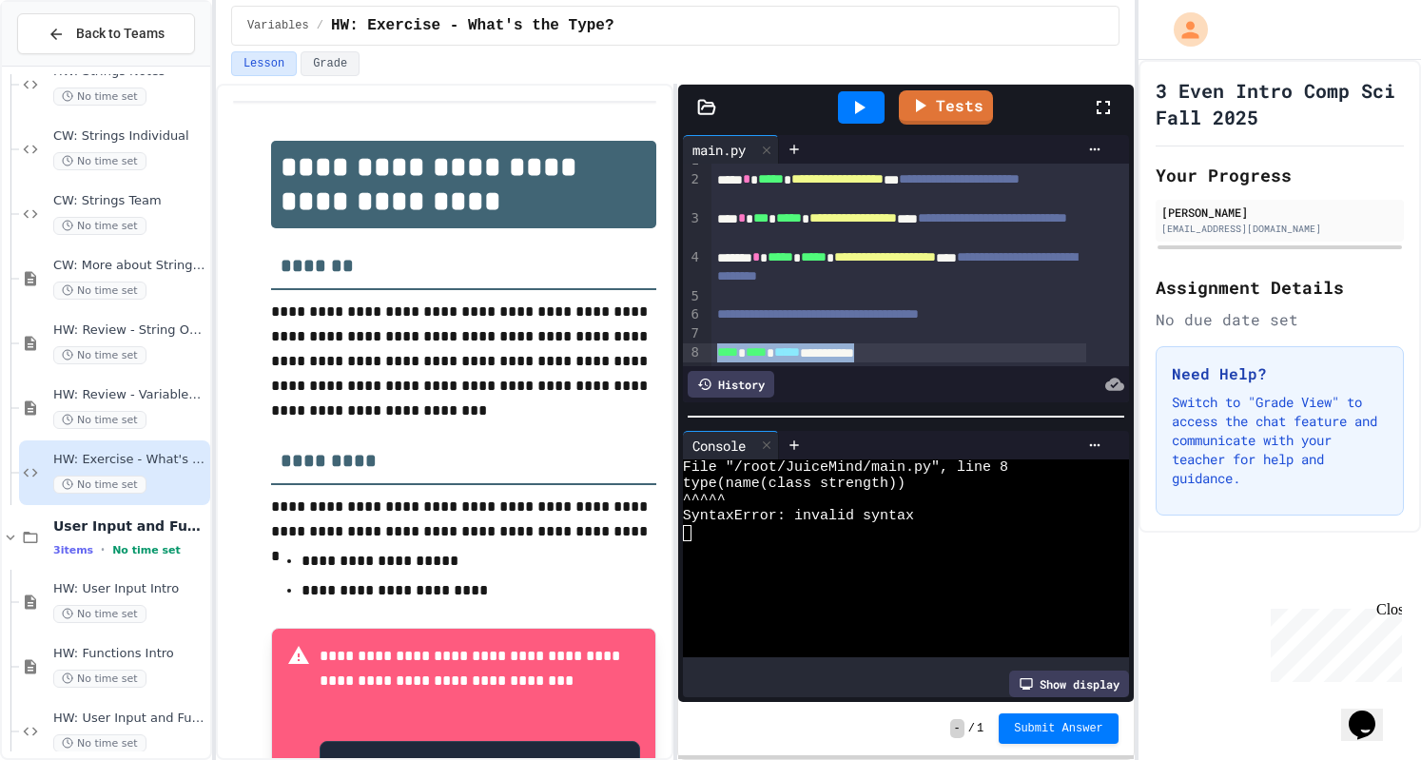
drag, startPoint x: 915, startPoint y: 329, endPoint x: 685, endPoint y: 321, distance: 230.4
click at [685, 321] on div "**********" at bounding box center [906, 265] width 446 height 203
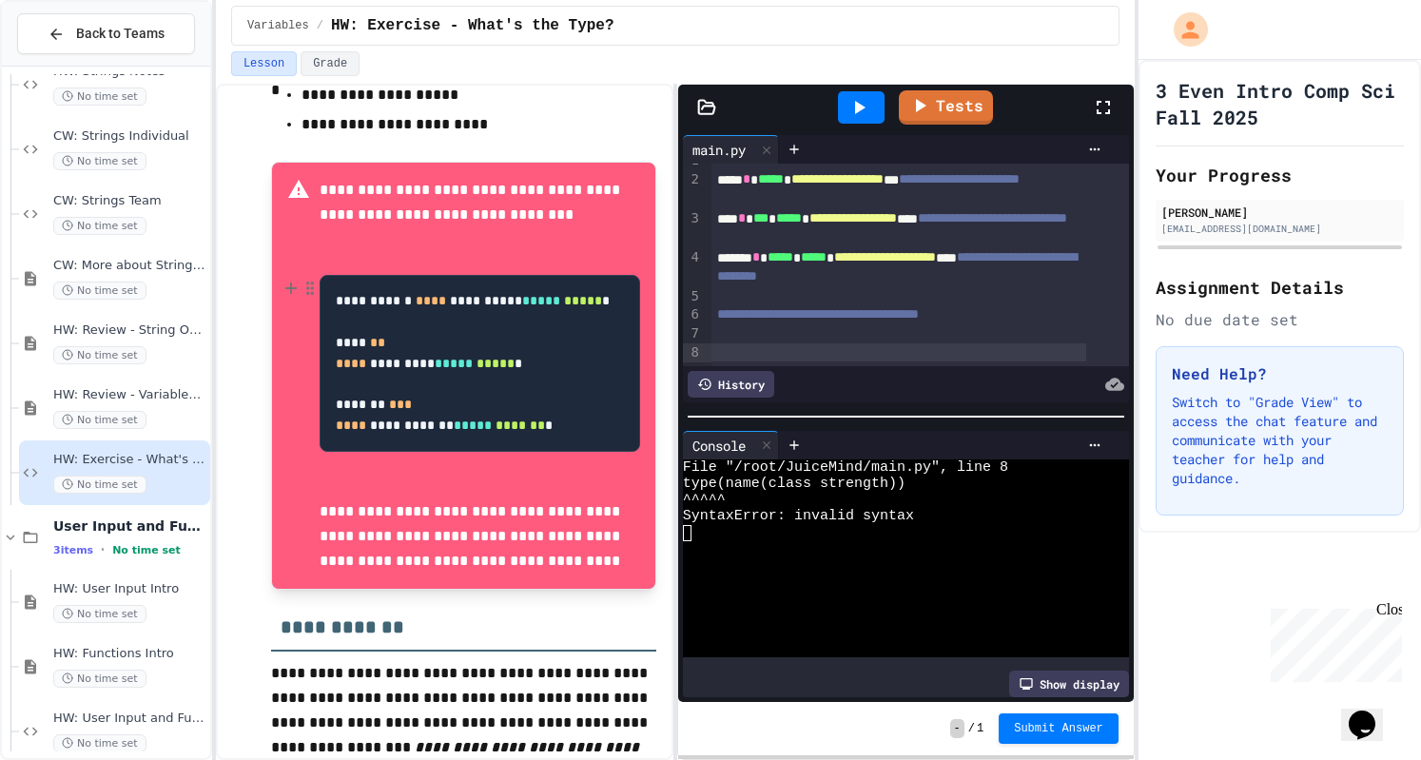
scroll to position [455, 0]
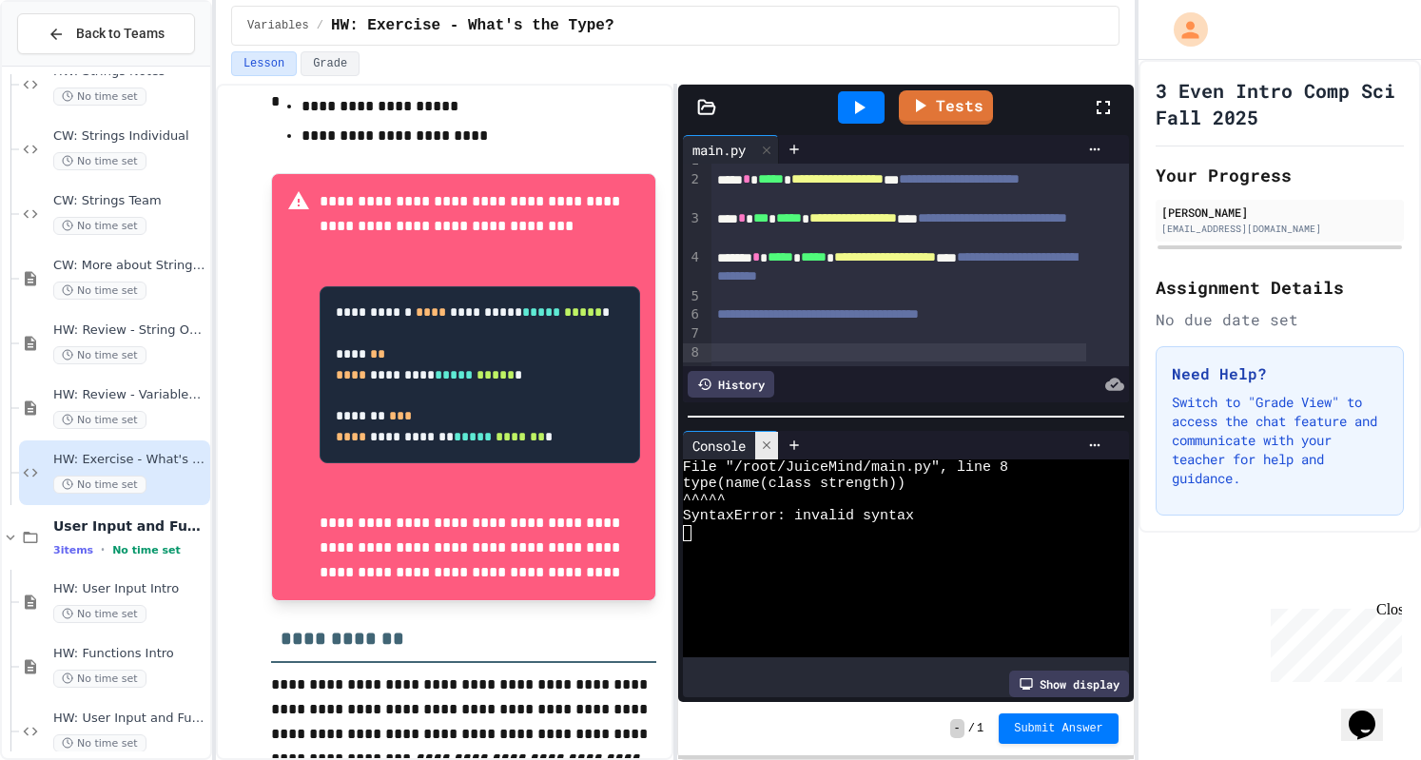
click at [774, 446] on div at bounding box center [766, 446] width 23 height 28
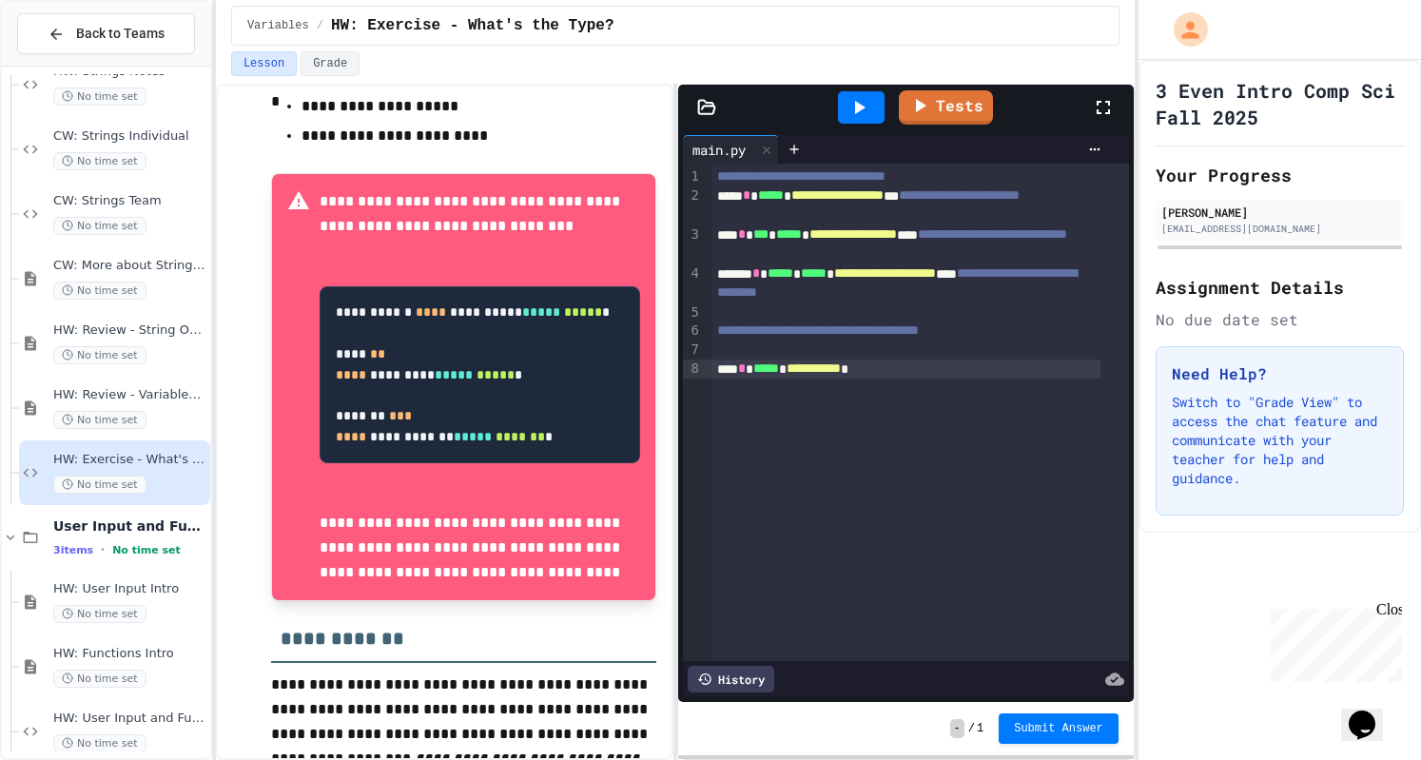
click at [812, 367] on span "**********" at bounding box center [814, 368] width 54 height 13
click at [846, 365] on span "**********" at bounding box center [816, 368] width 59 height 13
click at [930, 375] on div "**********" at bounding box center [906, 369] width 389 height 19
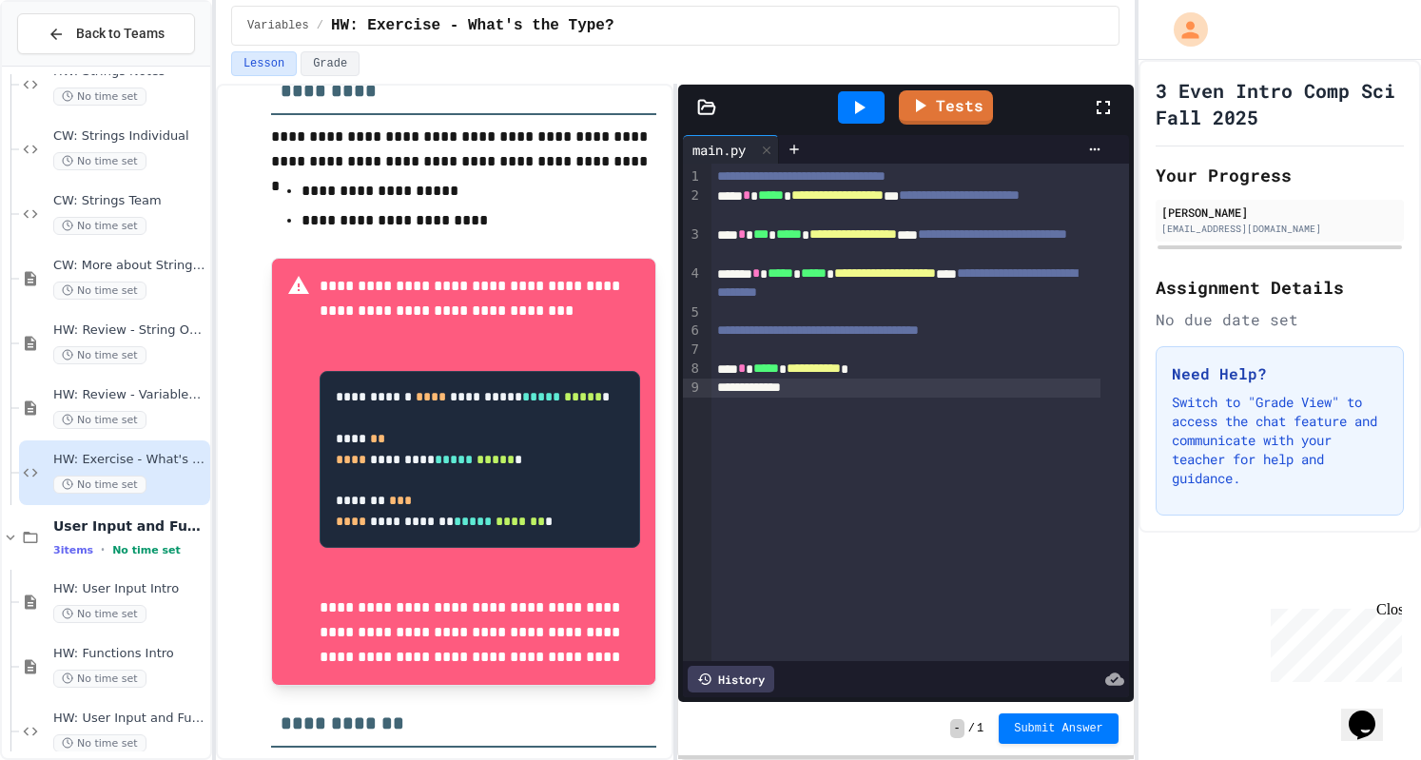
scroll to position [375, 0]
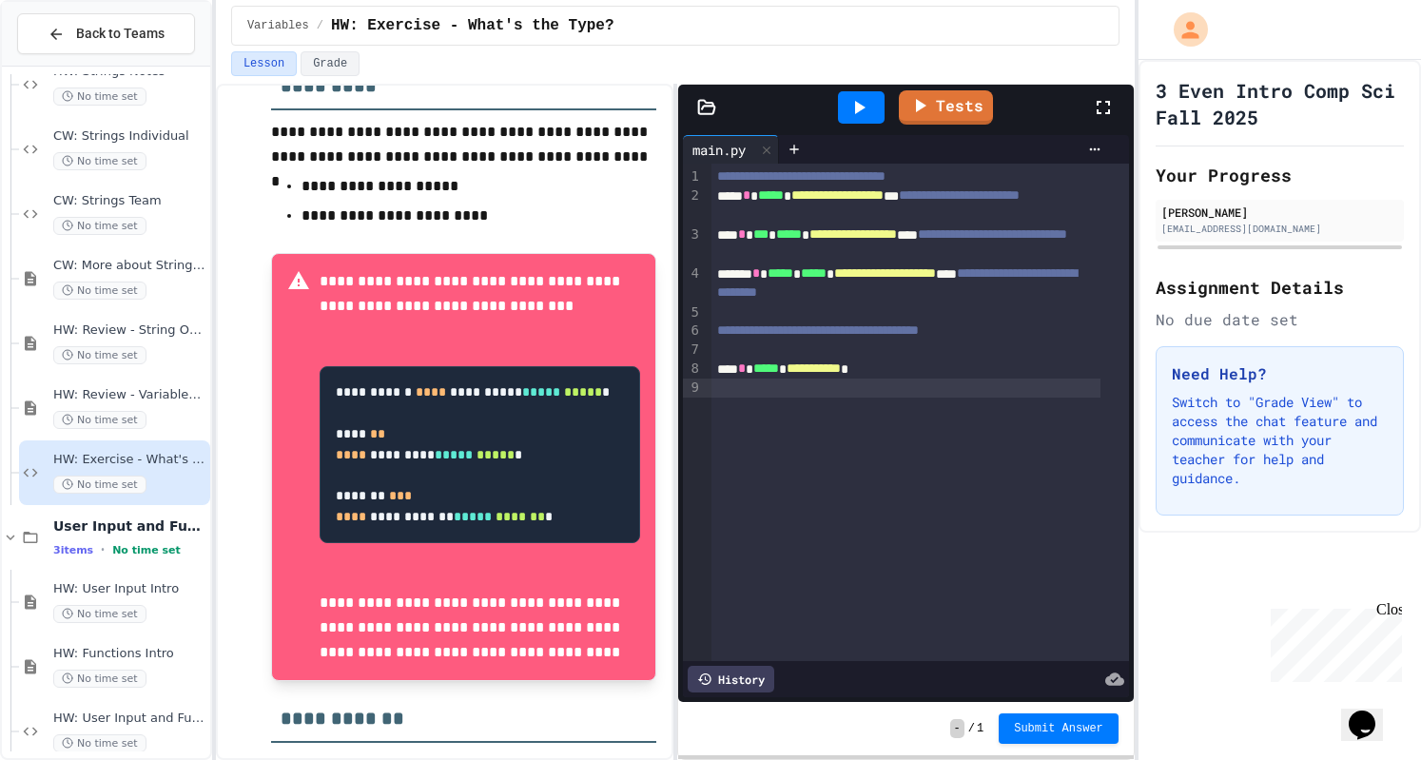
click at [860, 108] on icon at bounding box center [860, 107] width 10 height 13
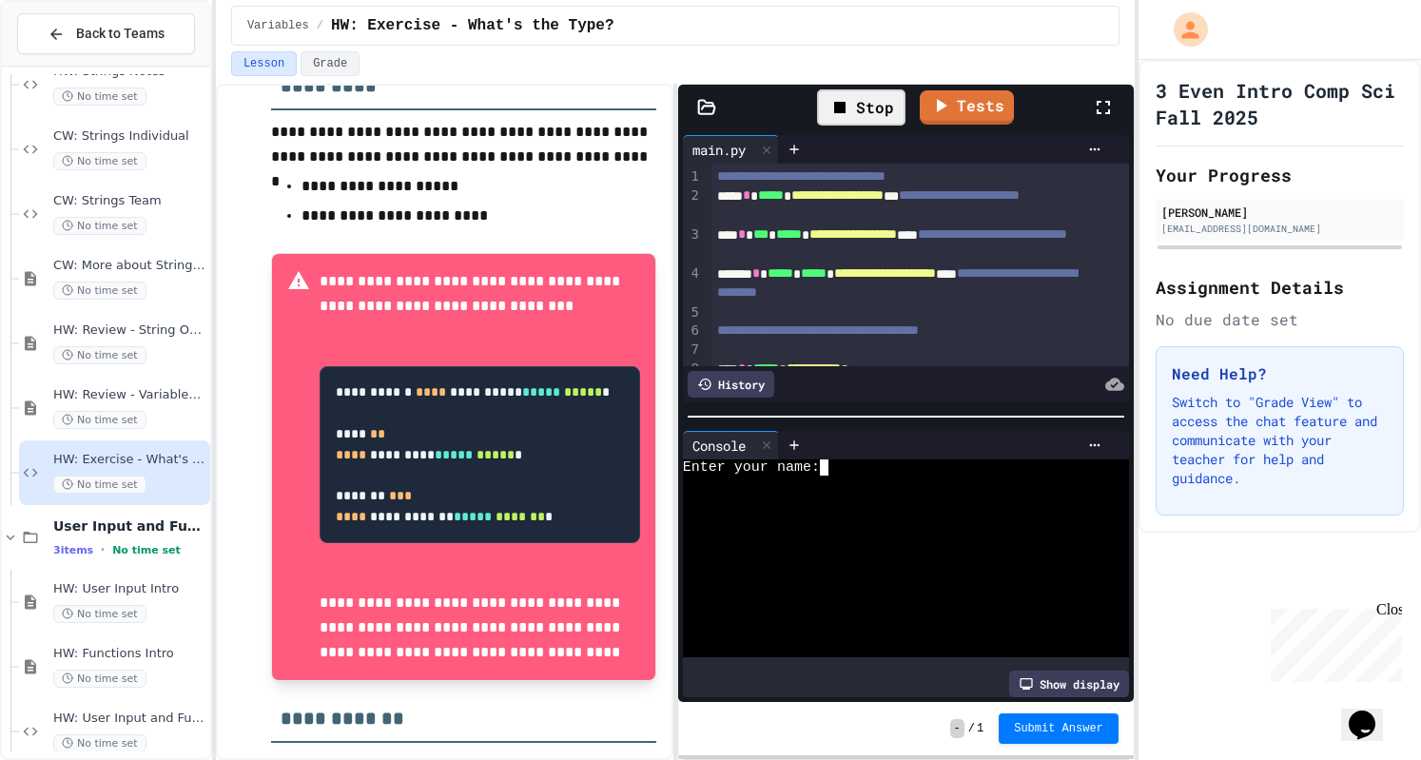
click at [838, 463] on div "Enter your name:" at bounding box center [888, 468] width 411 height 16
type textarea "*"
click at [777, 437] on div at bounding box center [766, 446] width 23 height 28
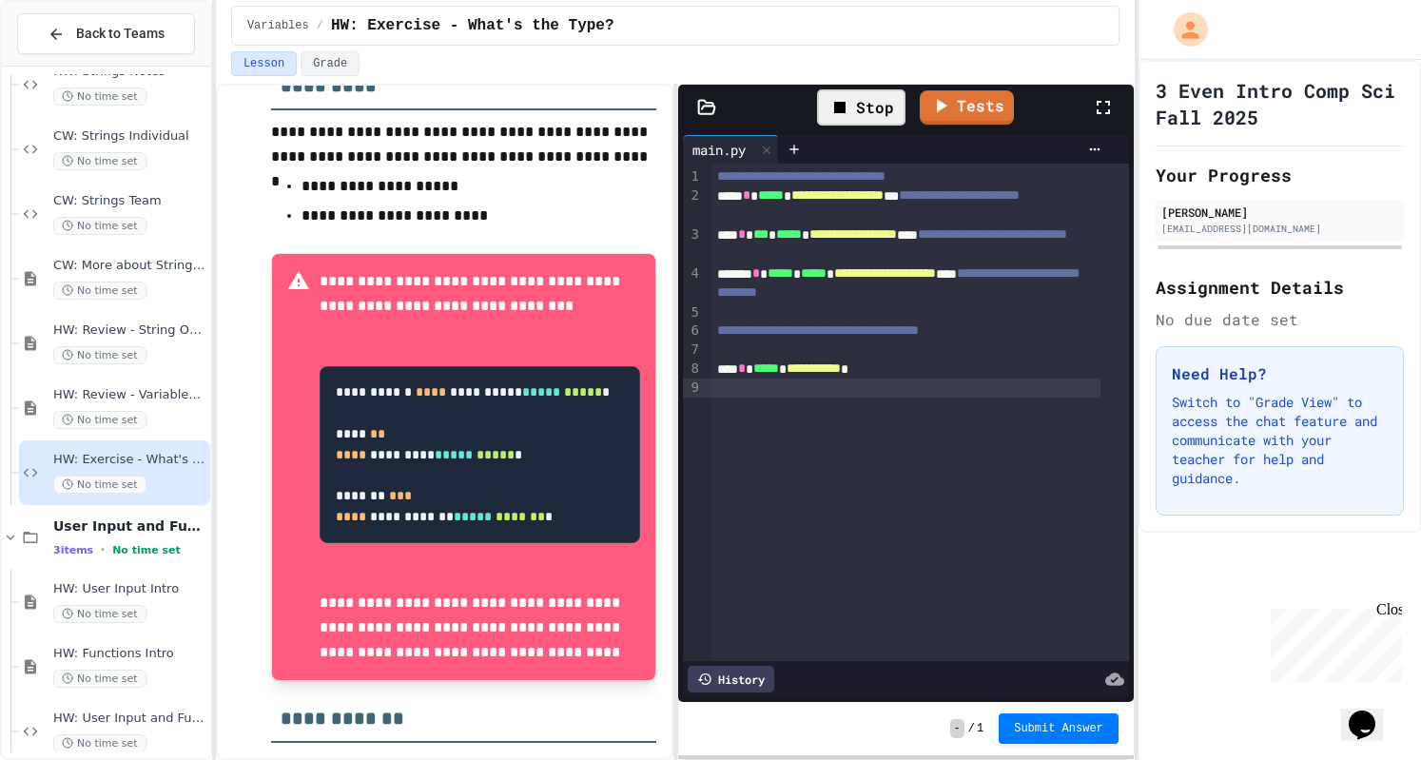
click at [883, 106] on div "Stop" at bounding box center [861, 107] width 88 height 36
click at [883, 106] on div at bounding box center [861, 107] width 47 height 32
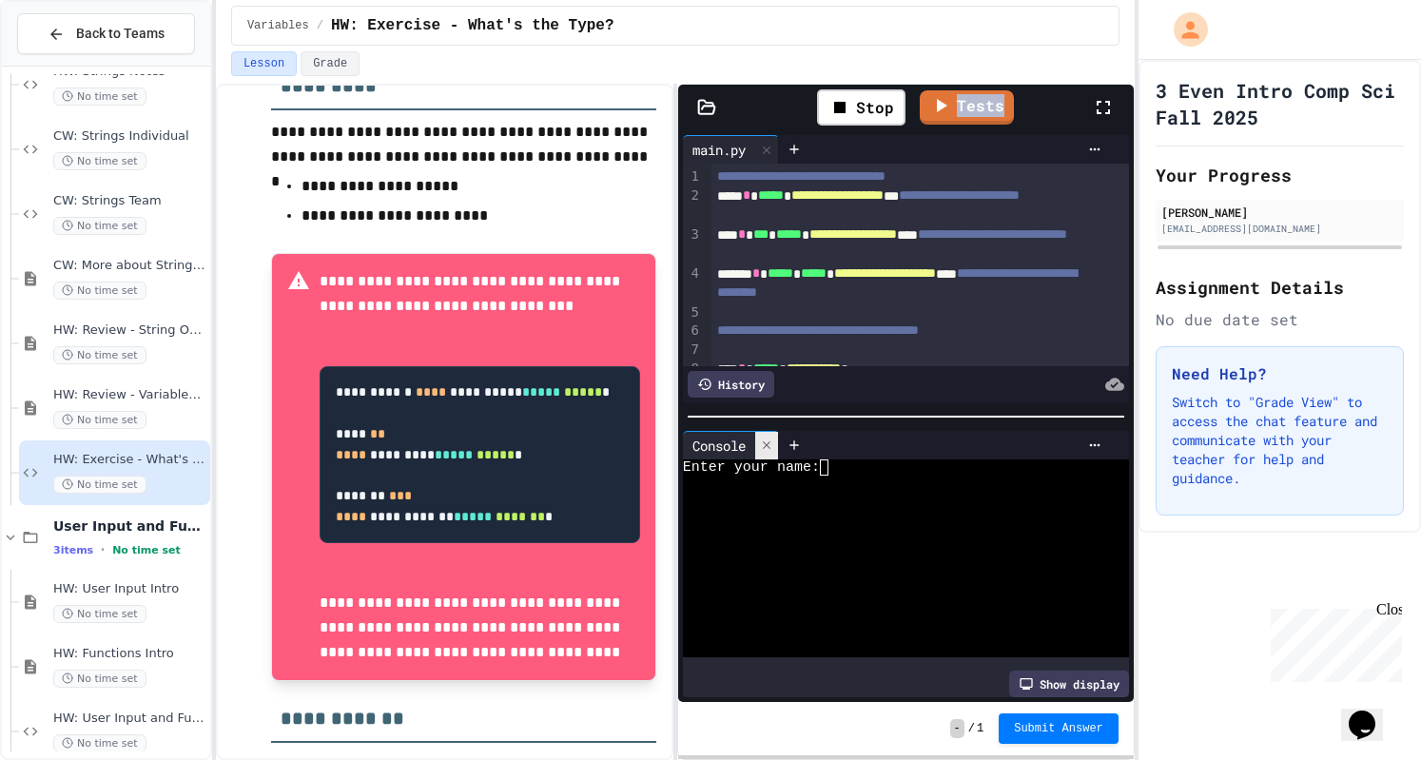
click at [765, 444] on div at bounding box center [766, 446] width 23 height 28
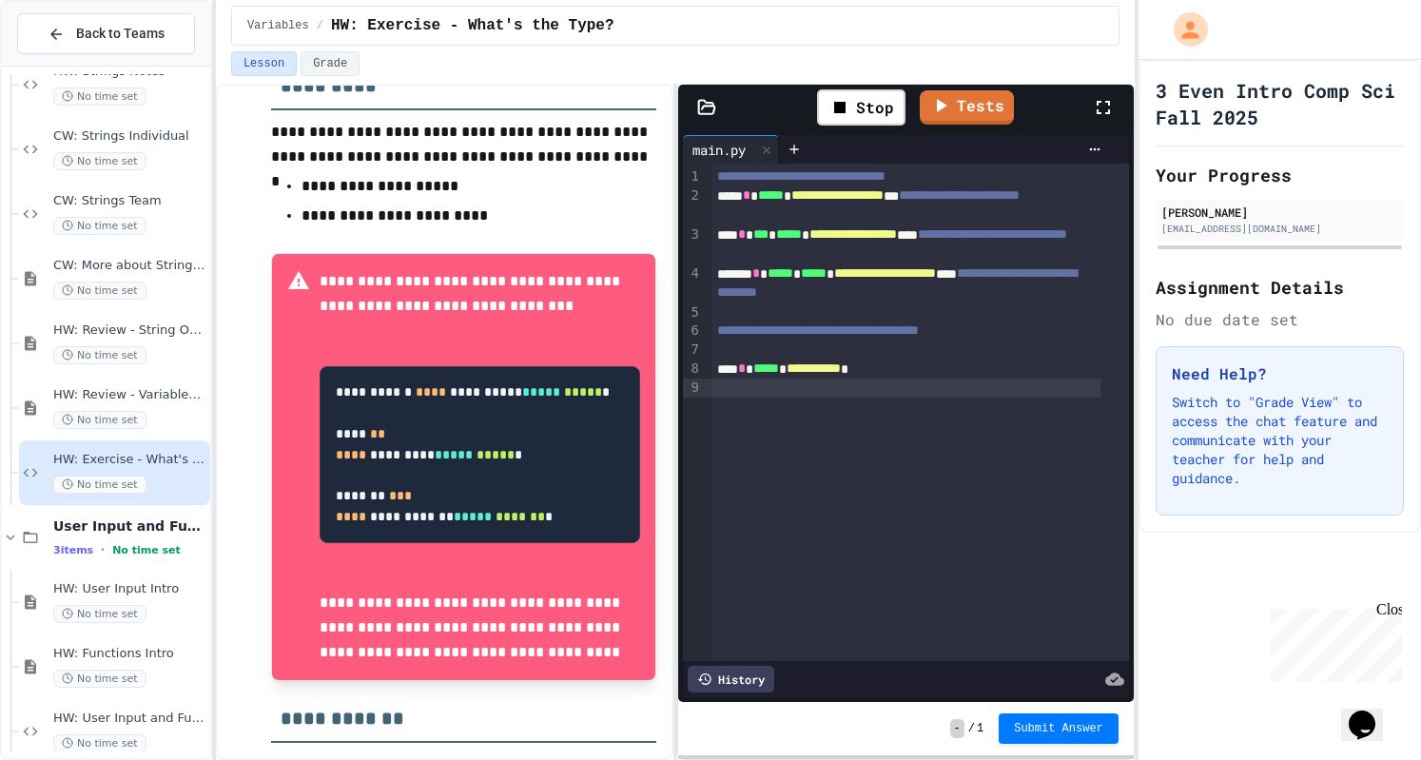
click at [791, 384] on div at bounding box center [906, 388] width 389 height 19
click at [838, 109] on icon at bounding box center [839, 107] width 11 height 11
click at [838, 109] on div at bounding box center [862, 107] width 66 height 51
click at [858, 111] on icon at bounding box center [859, 107] width 23 height 23
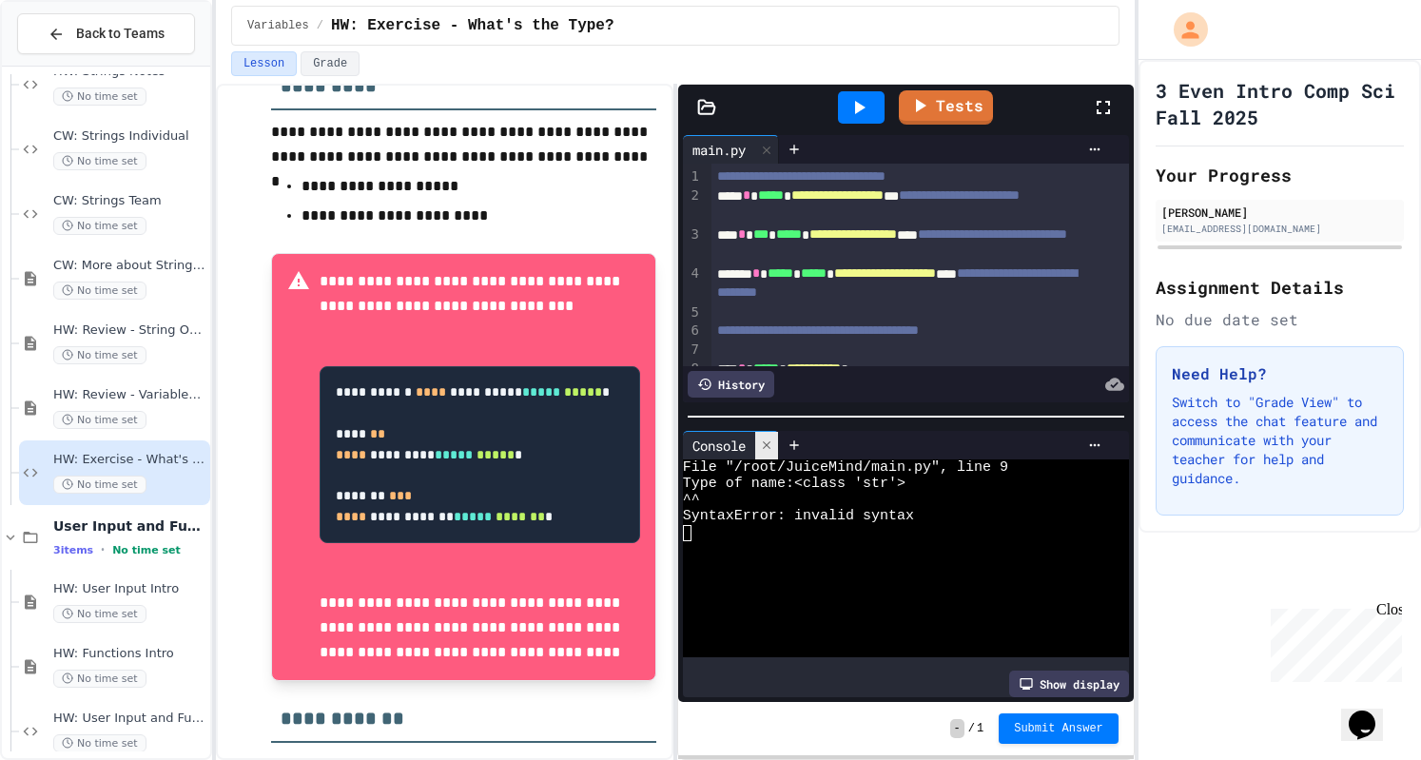
click at [769, 441] on icon at bounding box center [767, 445] width 8 height 8
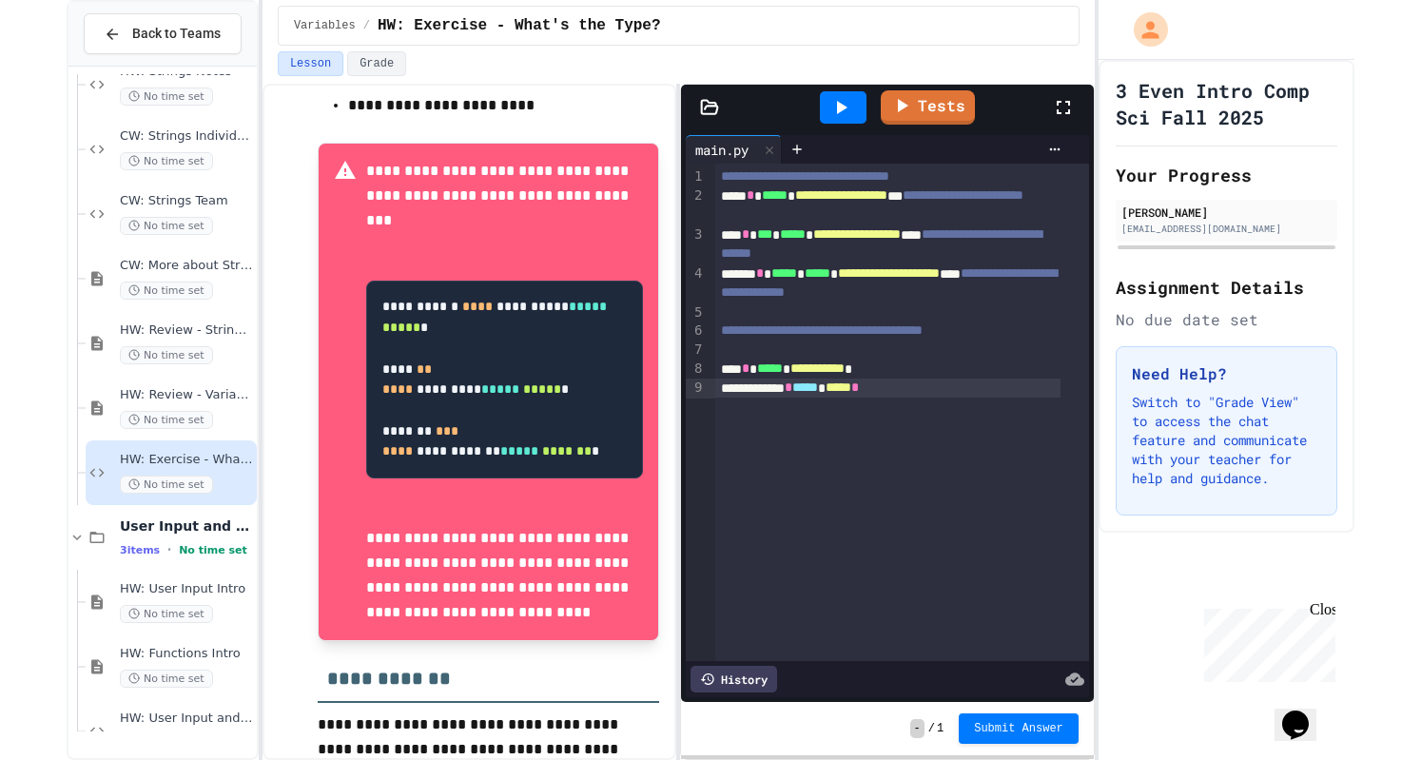
scroll to position [426, 0]
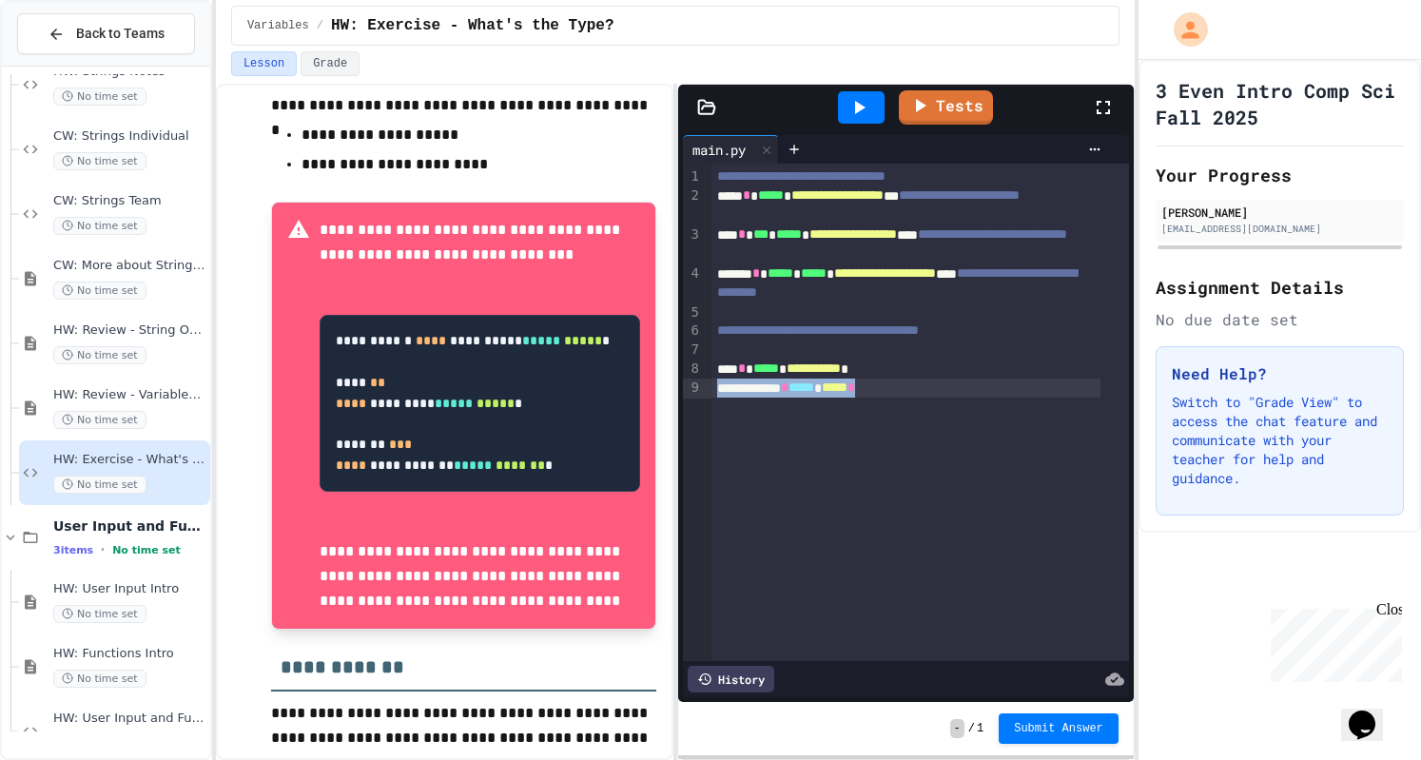
drag, startPoint x: 934, startPoint y: 389, endPoint x: 715, endPoint y: 393, distance: 219.8
click at [715, 393] on div "**********" at bounding box center [906, 388] width 389 height 19
click at [924, 362] on div "**********" at bounding box center [906, 369] width 389 height 19
click at [877, 102] on div at bounding box center [861, 107] width 47 height 32
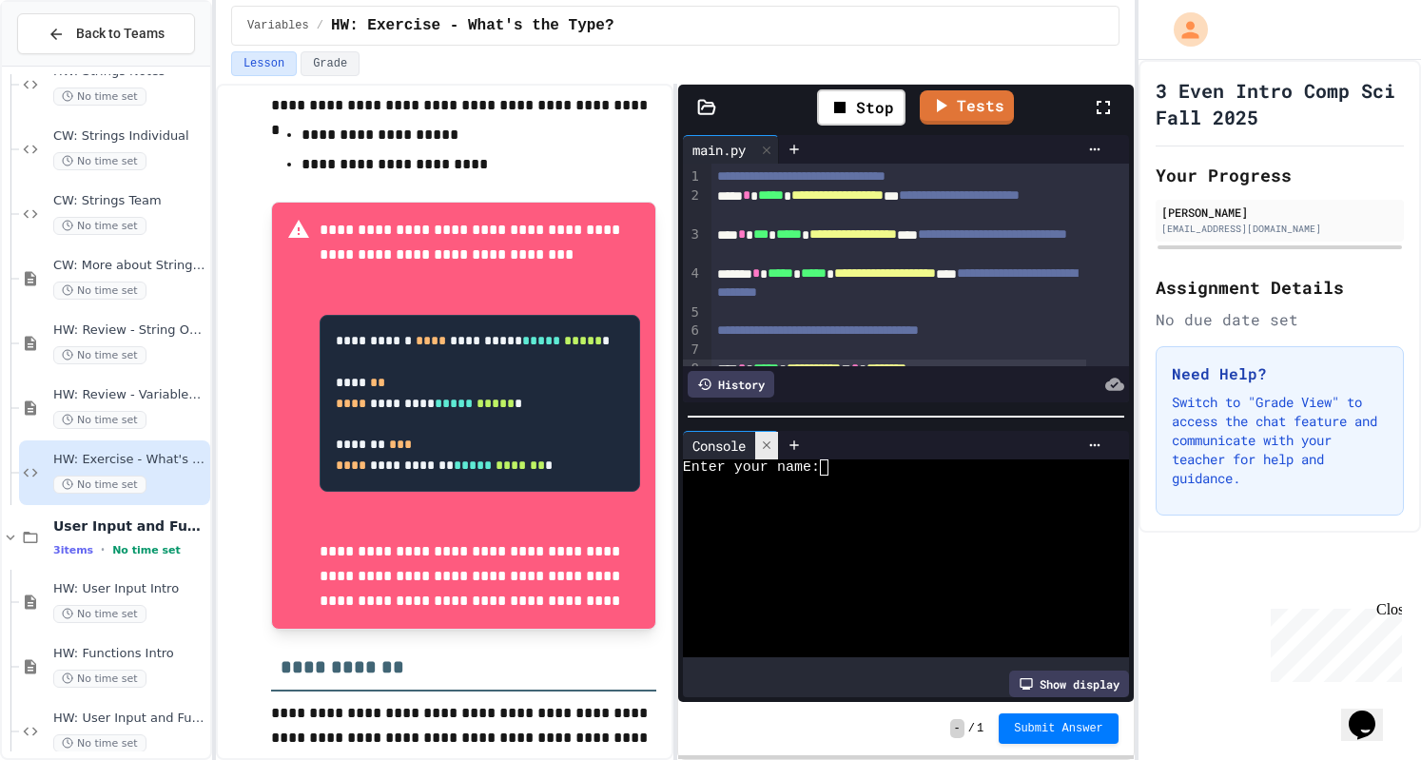
click at [774, 440] on icon at bounding box center [766, 445] width 13 height 13
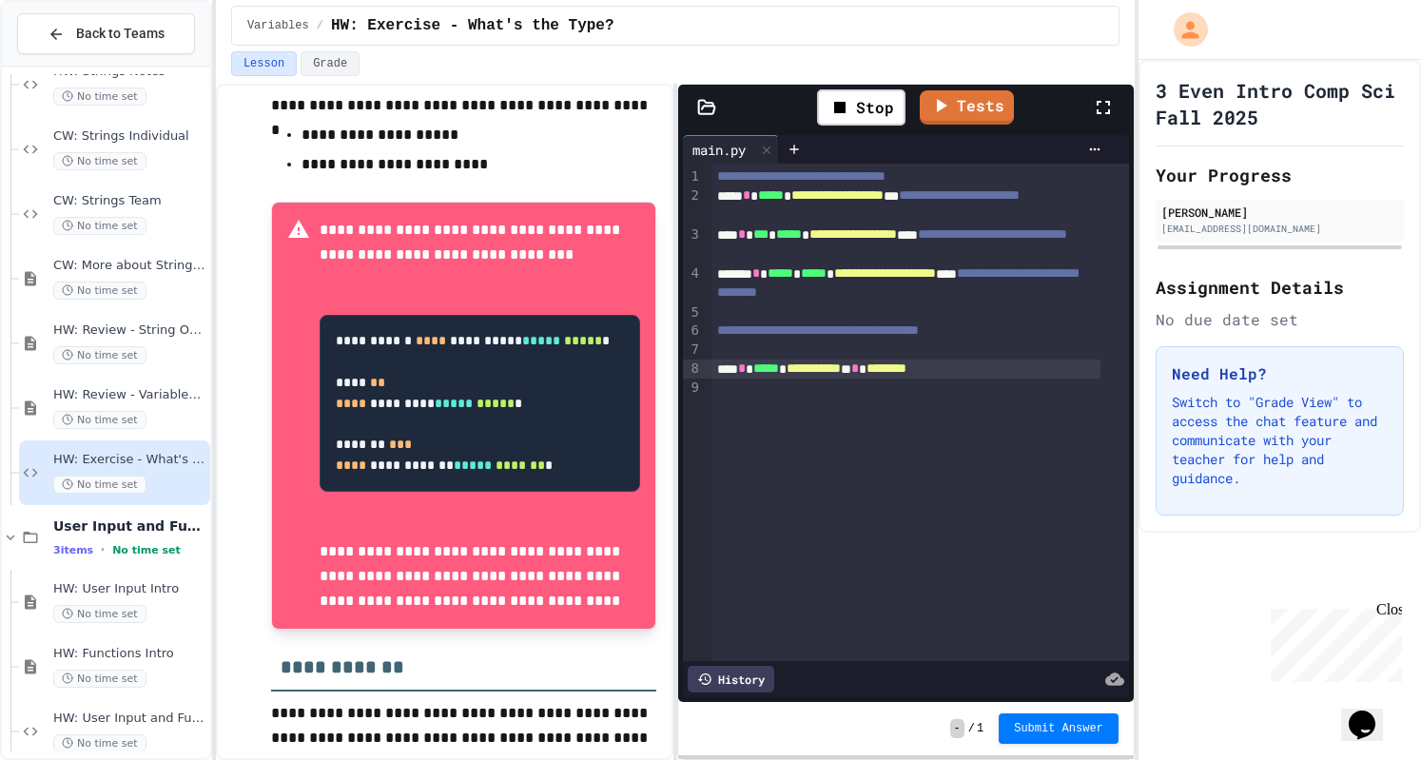
click at [995, 368] on div "**********" at bounding box center [906, 369] width 389 height 19
click at [860, 100] on div "Stop" at bounding box center [861, 107] width 88 height 36
click at [862, 105] on icon at bounding box center [860, 107] width 10 height 13
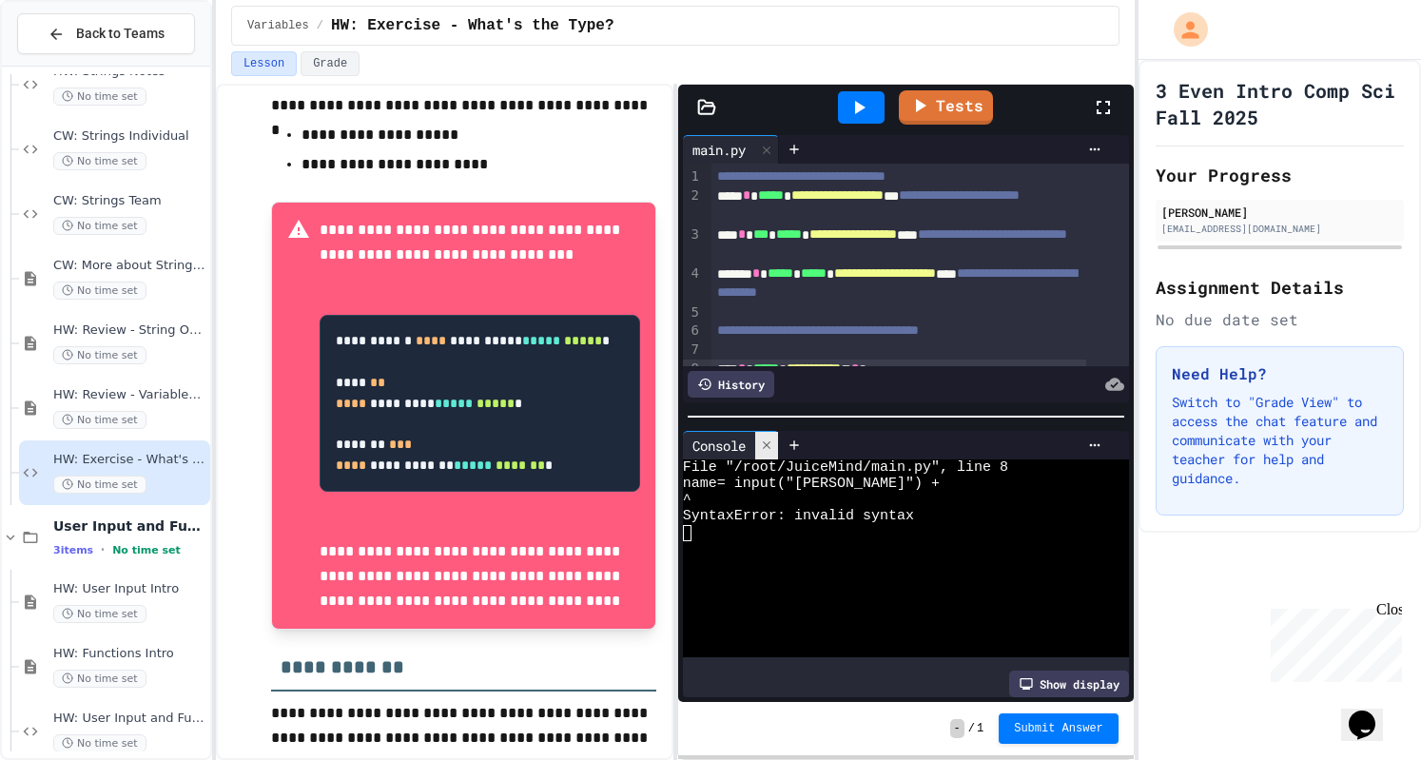
click at [775, 435] on div at bounding box center [766, 446] width 23 height 28
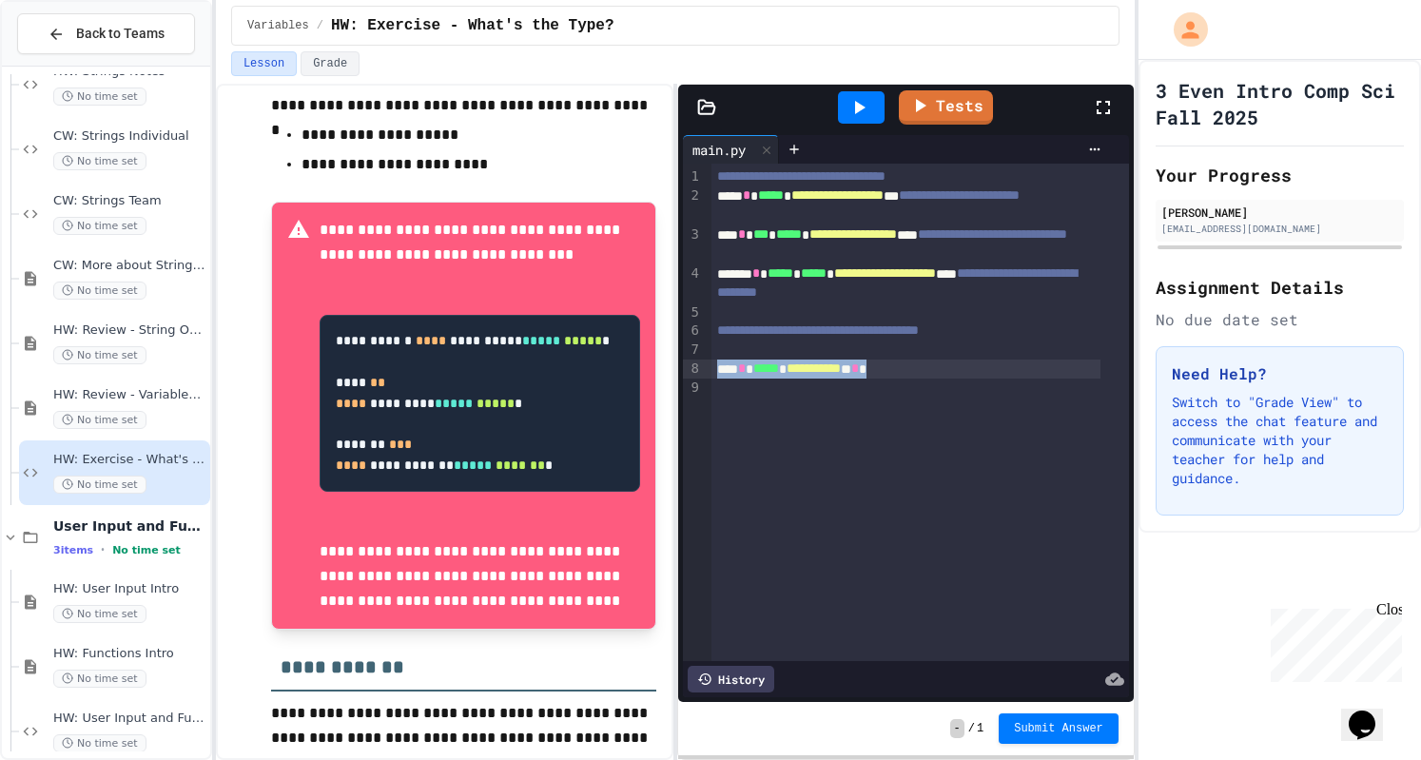
drag, startPoint x: 940, startPoint y: 368, endPoint x: 715, endPoint y: 361, distance: 224.7
click at [715, 361] on div "**********" at bounding box center [906, 369] width 389 height 19
click at [857, 109] on icon at bounding box center [860, 107] width 10 height 13
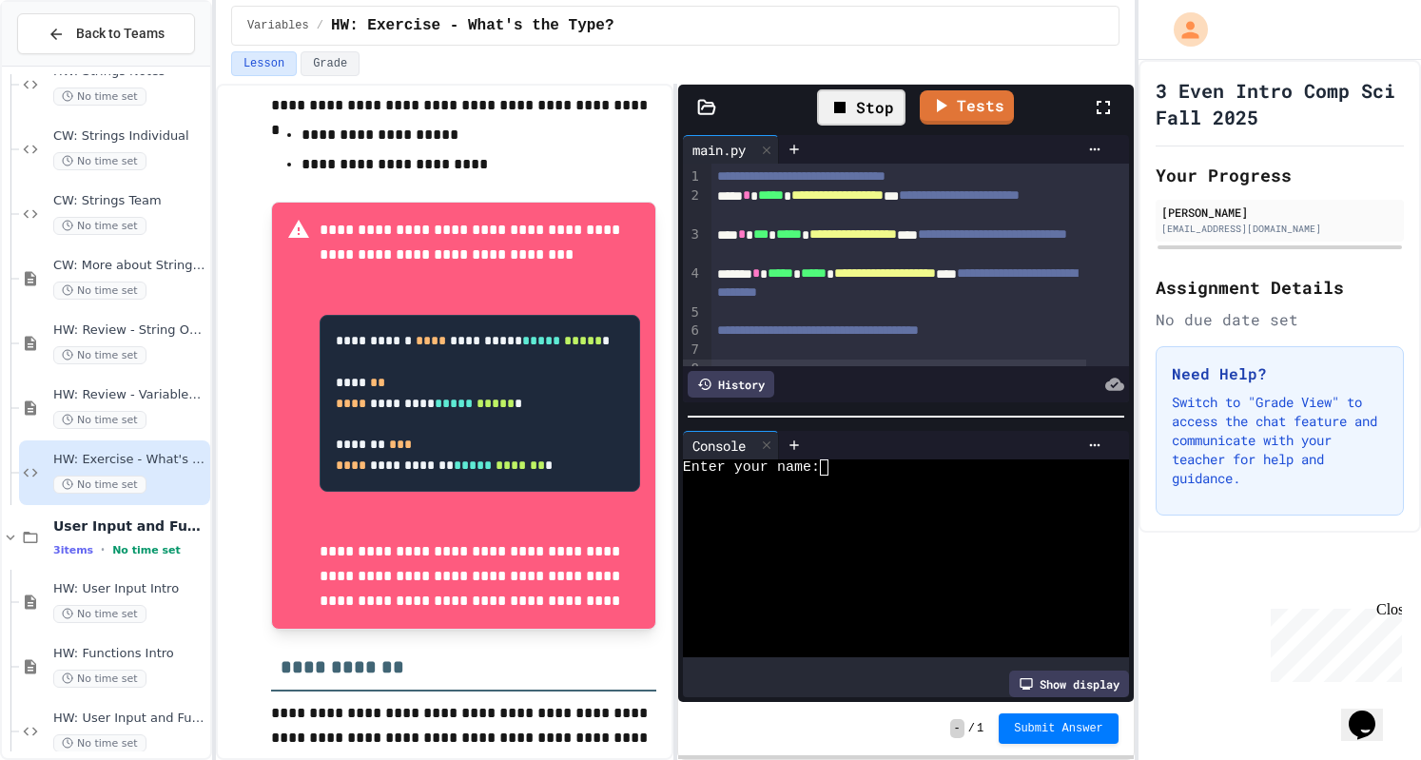
click at [833, 460] on textarea "Terminal input" at bounding box center [833, 468] width 9 height 16
type textarea "*"
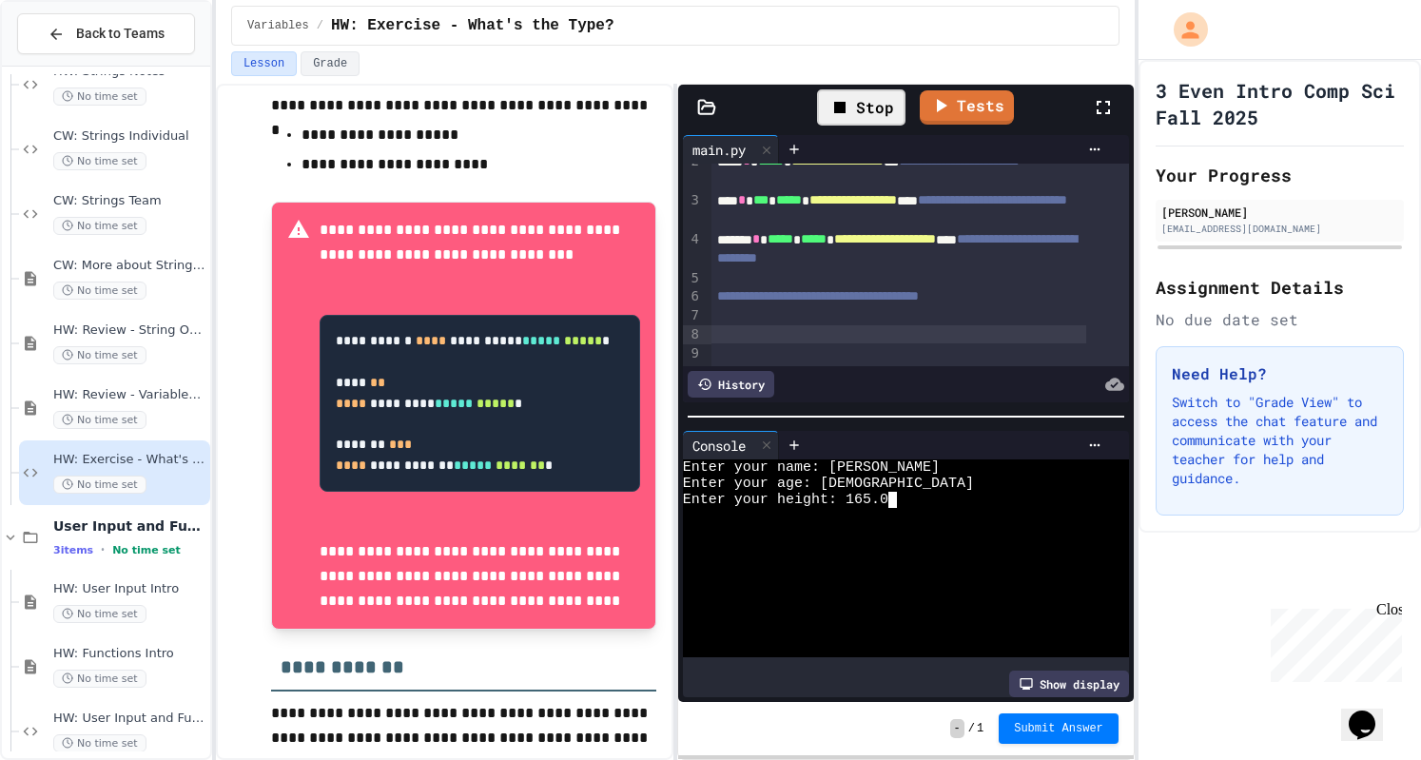
scroll to position [55, 0]
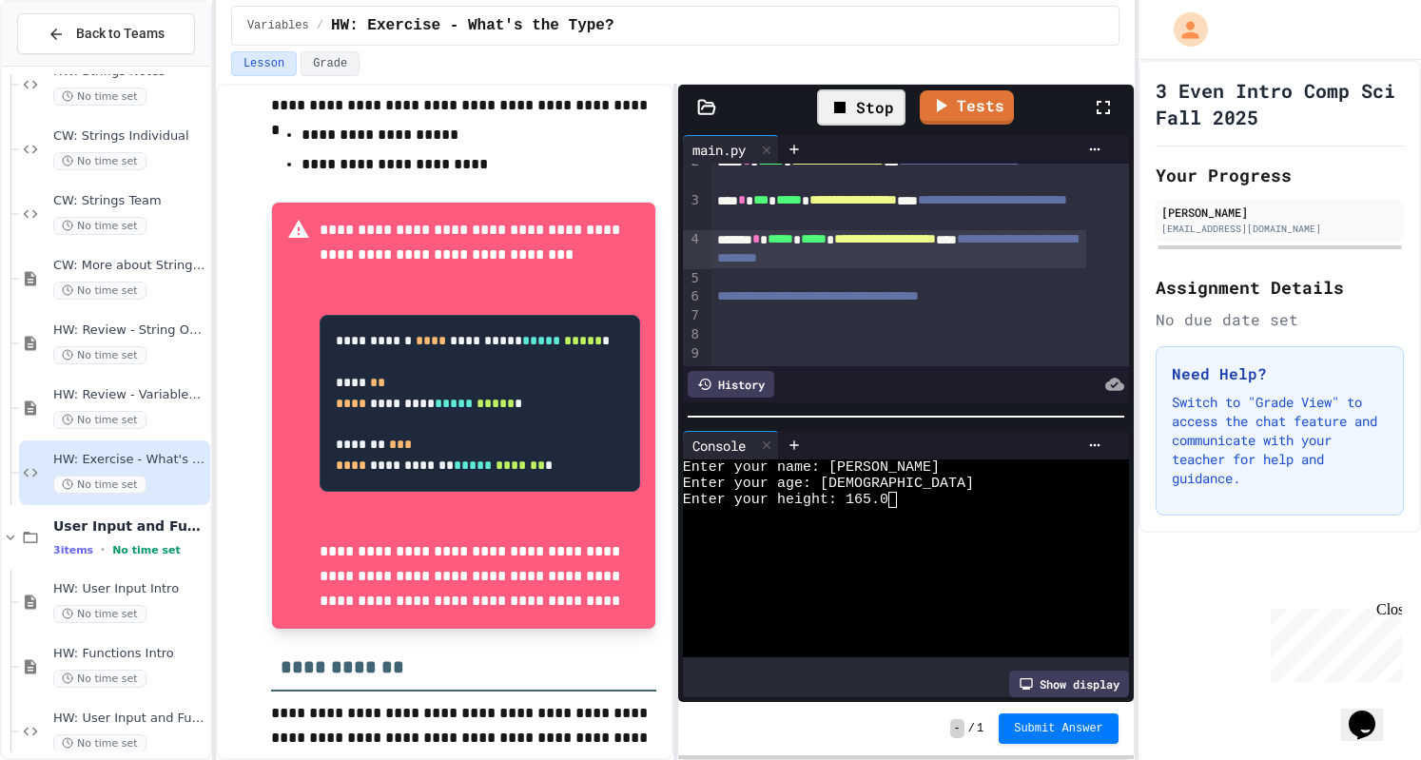
click at [808, 244] on span "**********" at bounding box center [897, 248] width 360 height 32
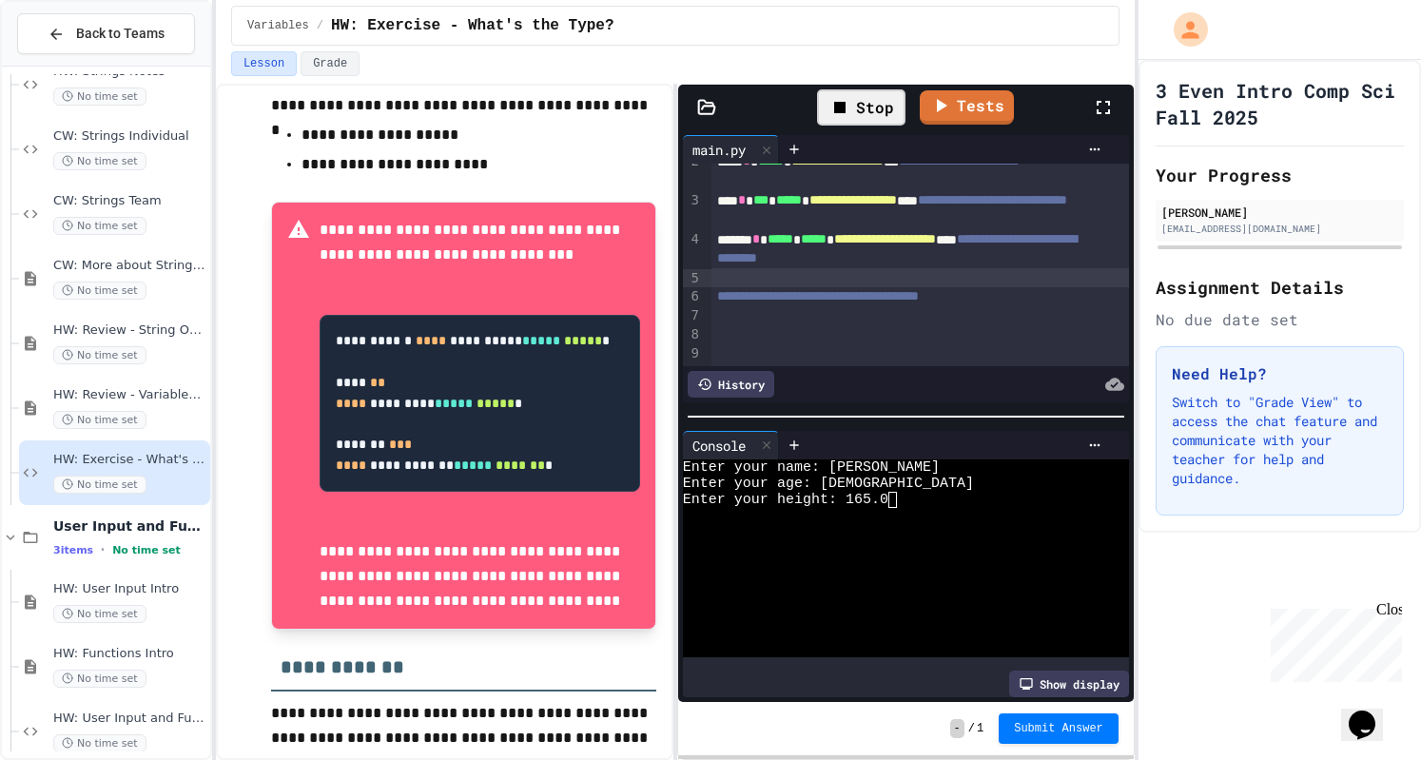
click at [818, 268] on div at bounding box center [921, 277] width 418 height 19
click at [757, 325] on div at bounding box center [899, 334] width 375 height 19
